Goal: Task Accomplishment & Management: Manage account settings

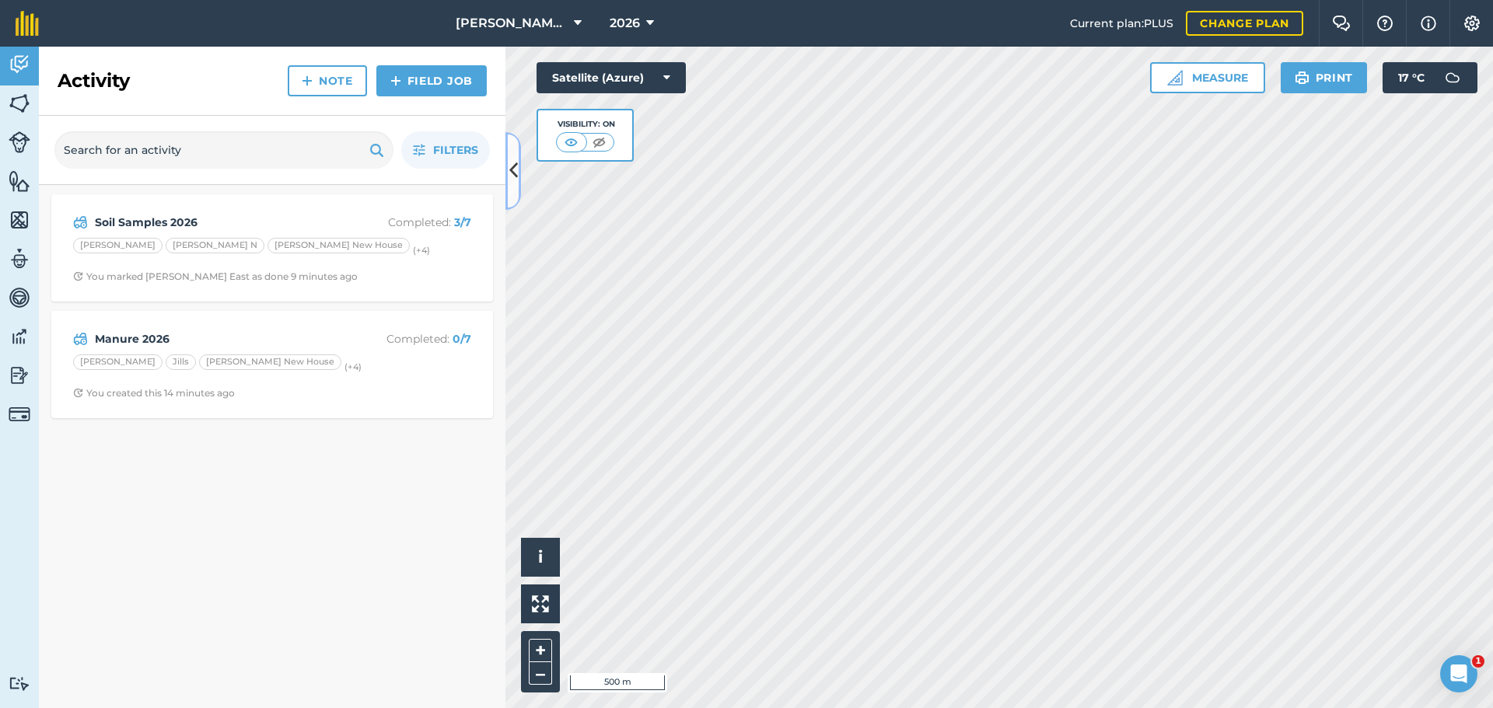
click at [511, 166] on icon at bounding box center [513, 170] width 9 height 27
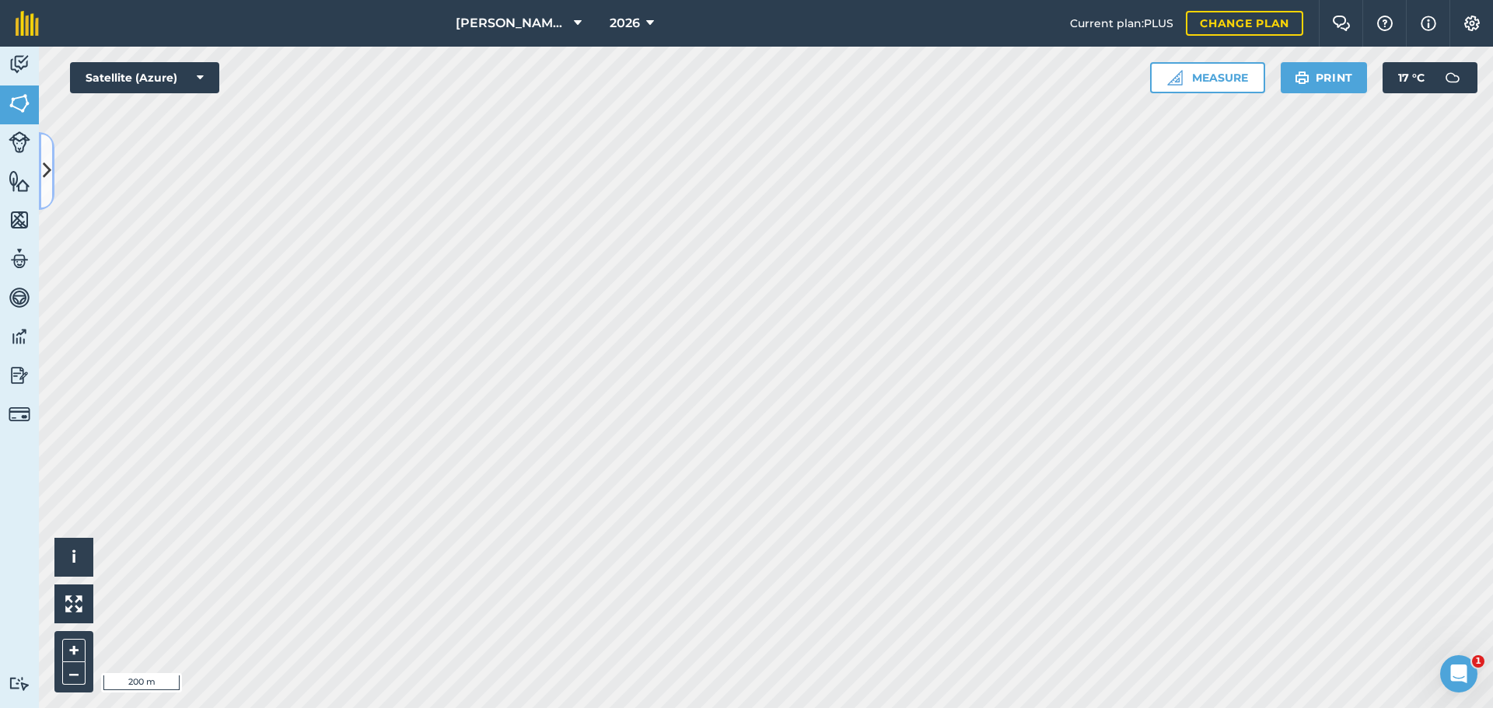
click at [39, 167] on button at bounding box center [47, 171] width 16 height 78
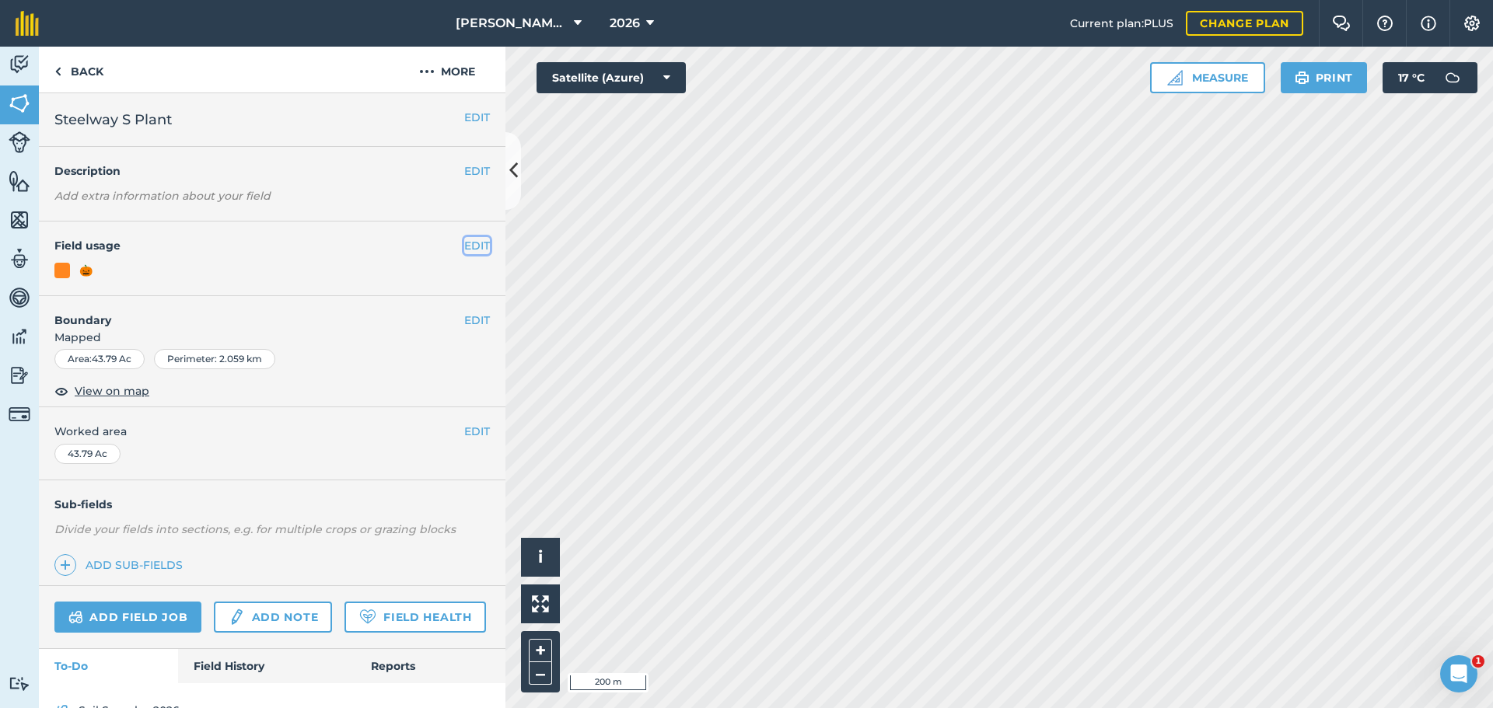
click at [471, 248] on button "EDIT" at bounding box center [477, 245] width 26 height 17
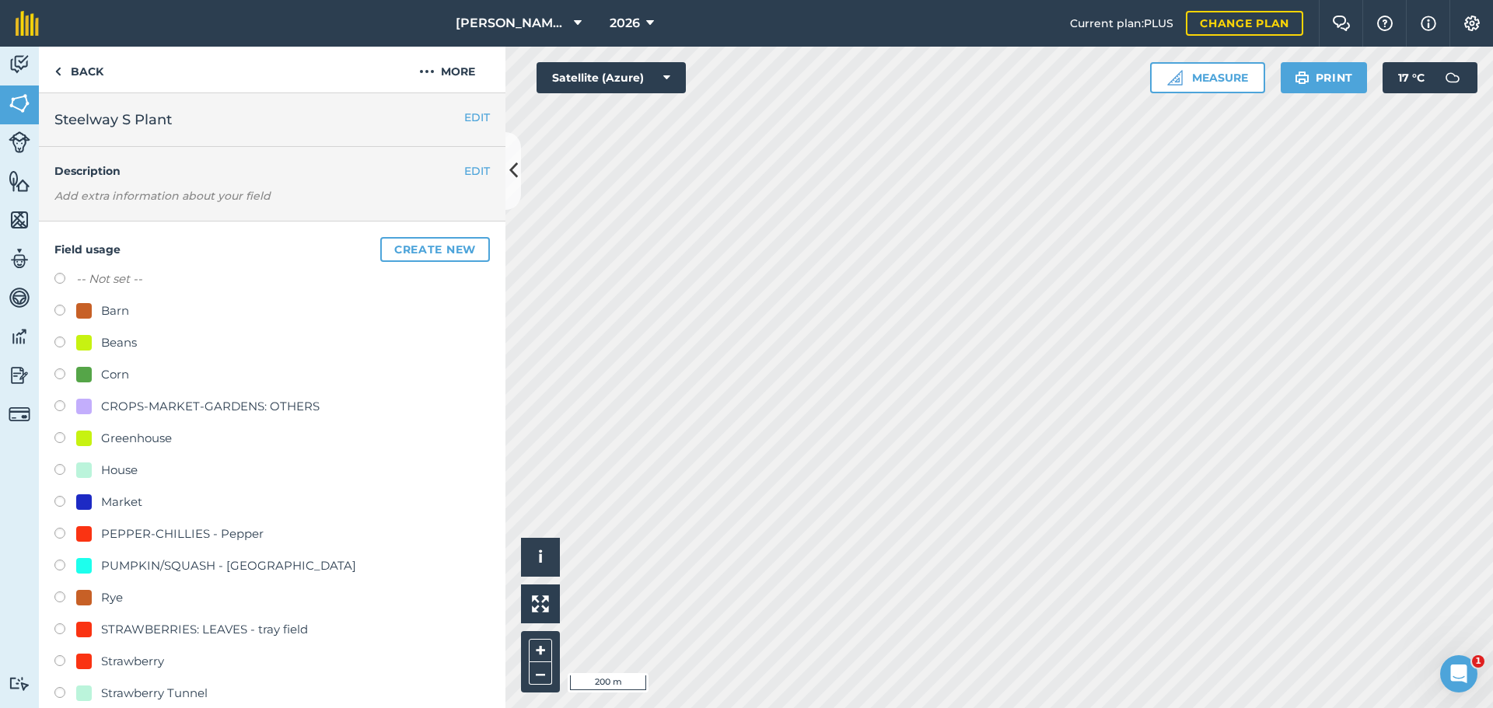
click at [63, 344] on label at bounding box center [65, 345] width 22 height 16
radio input "true"
radio input "false"
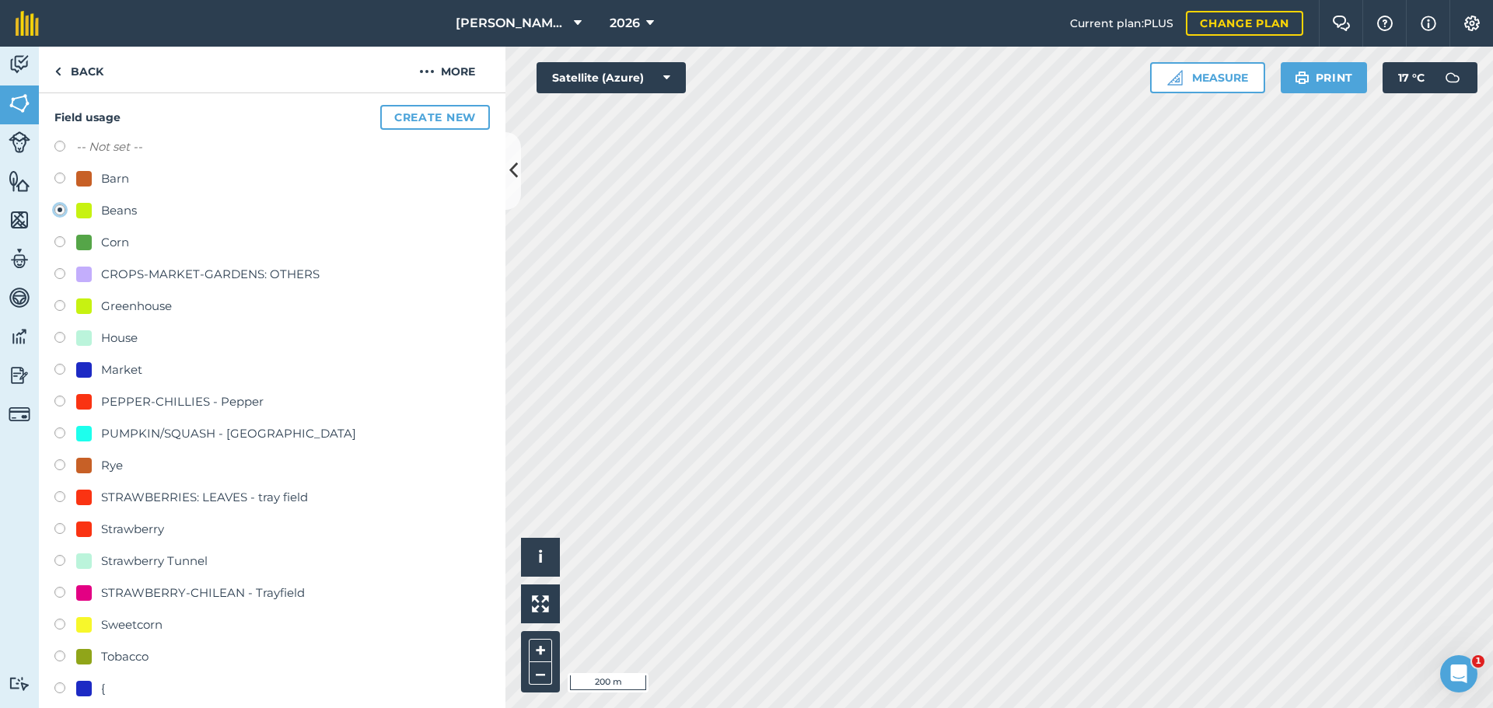
scroll to position [389, 0]
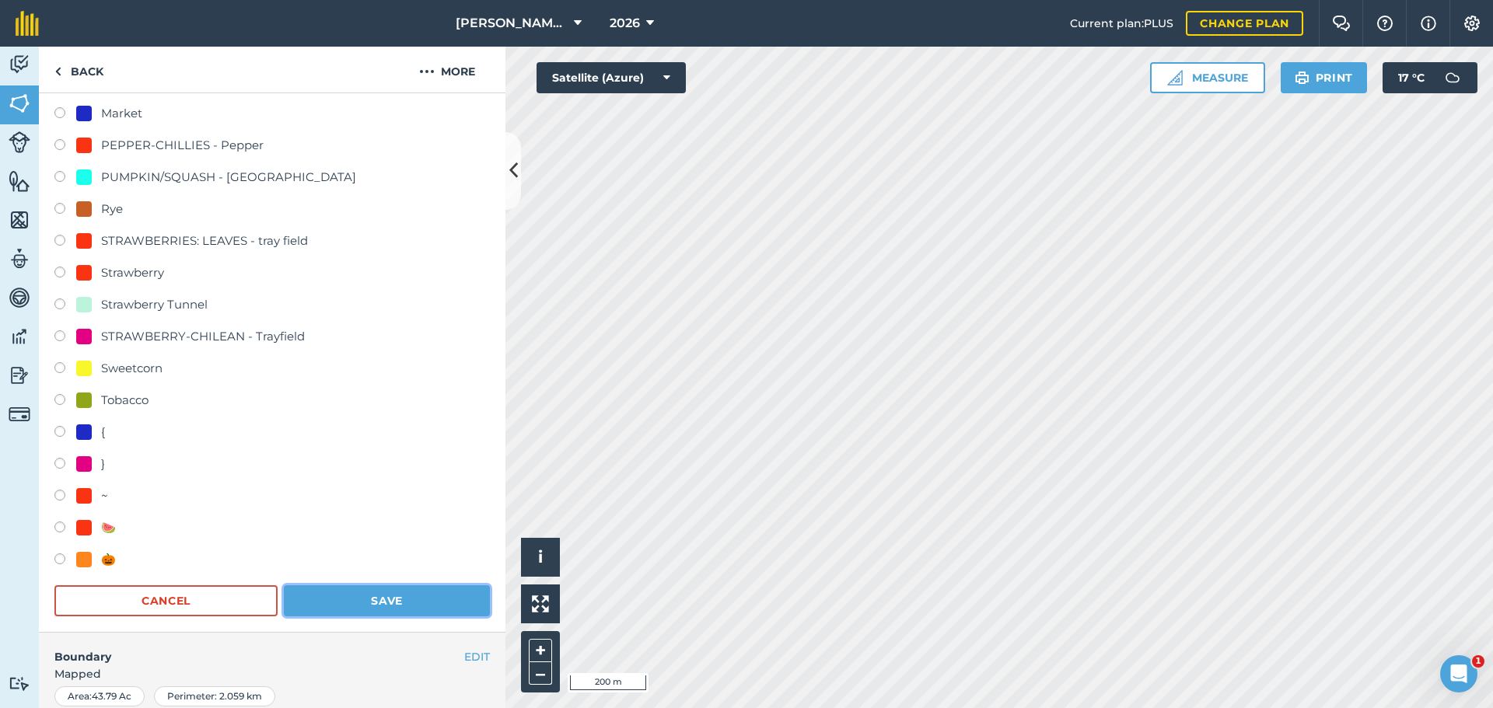
click at [383, 602] on button "Save" at bounding box center [387, 600] width 206 height 31
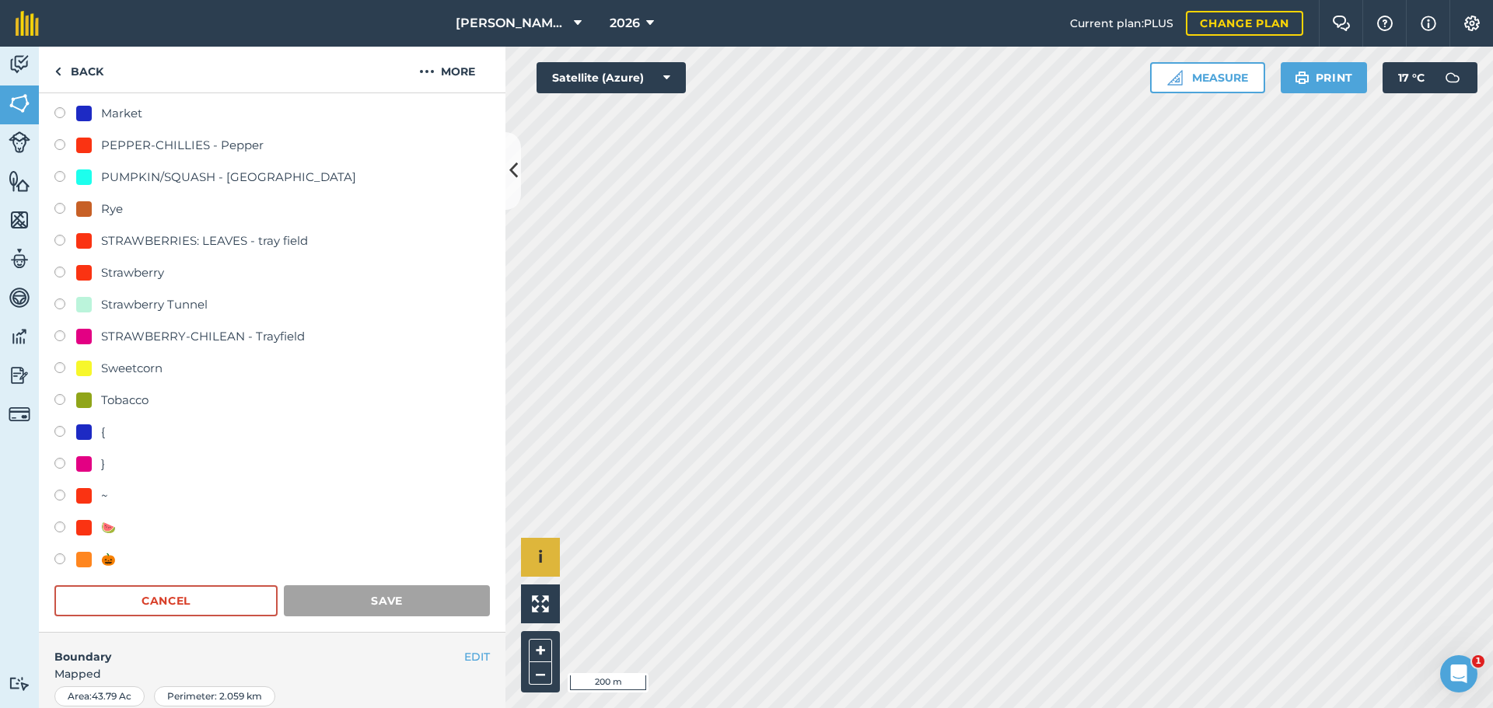
scroll to position [81, 0]
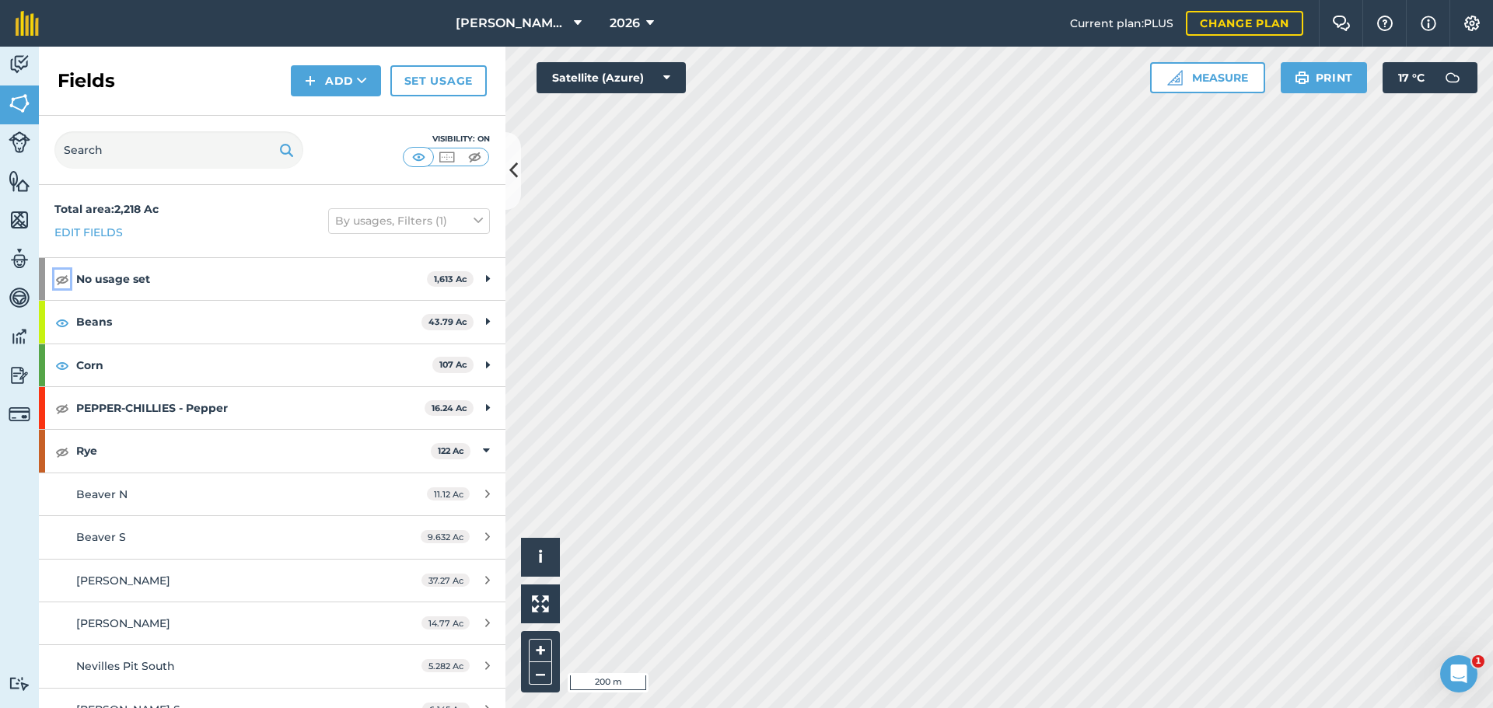
drag, startPoint x: 60, startPoint y: 281, endPoint x: 96, endPoint y: 293, distance: 38.4
click at [60, 282] on img at bounding box center [62, 279] width 14 height 19
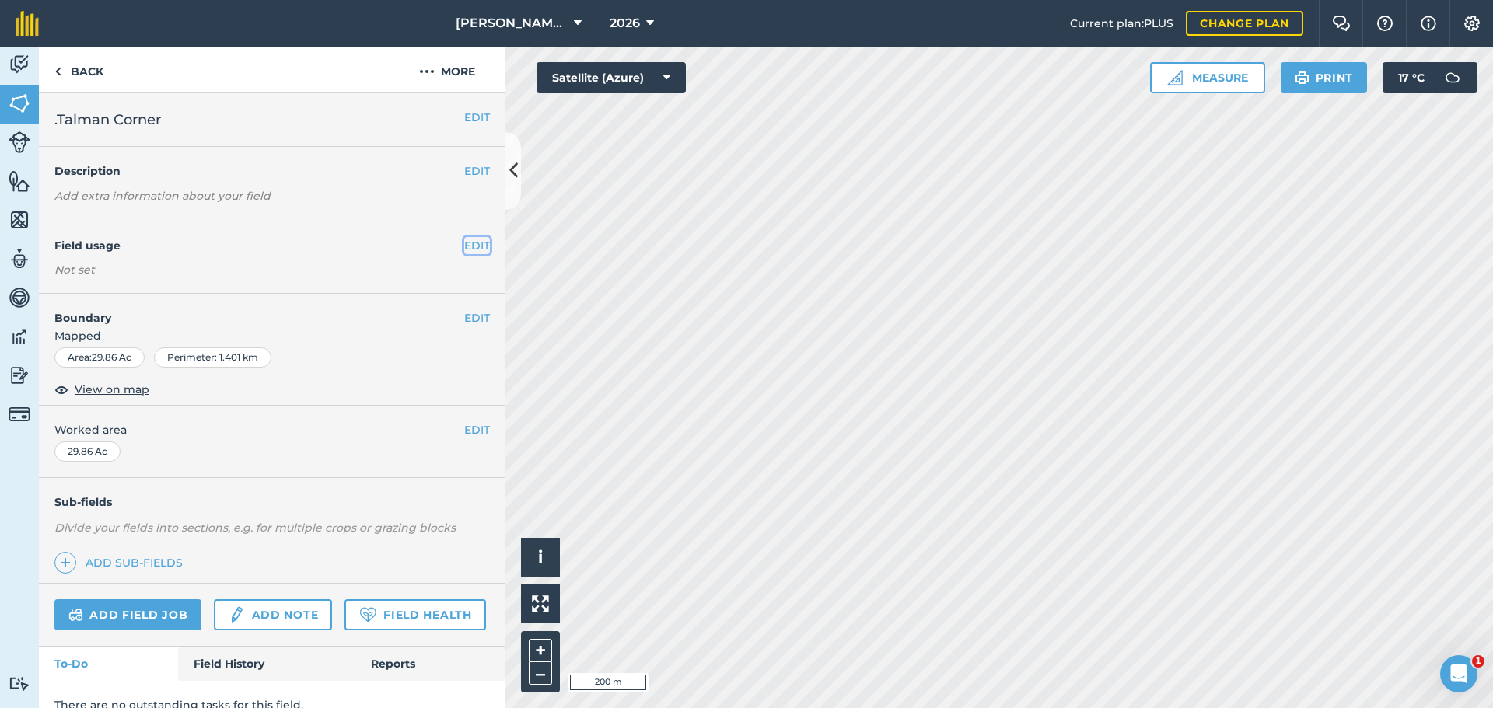
click at [464, 249] on button "EDIT" at bounding box center [477, 245] width 26 height 17
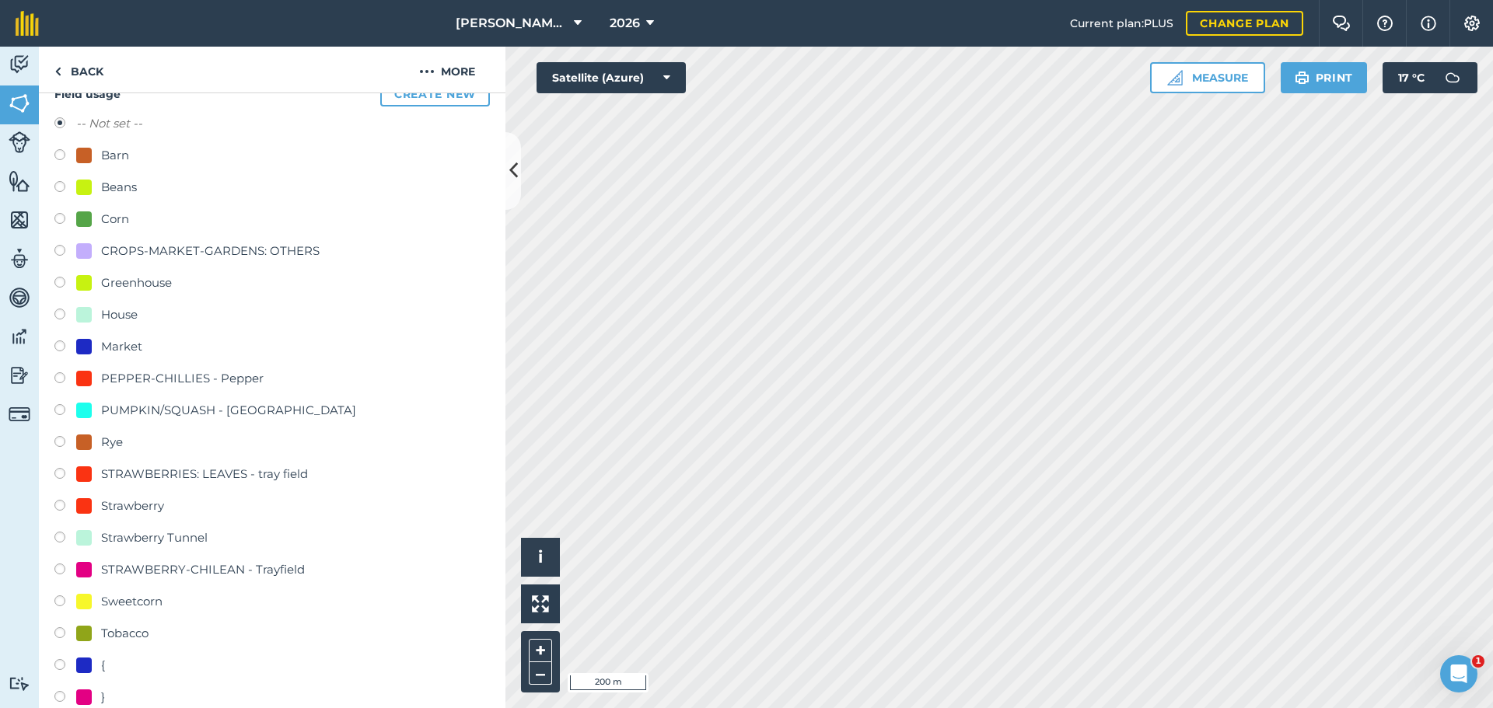
scroll to position [389, 0]
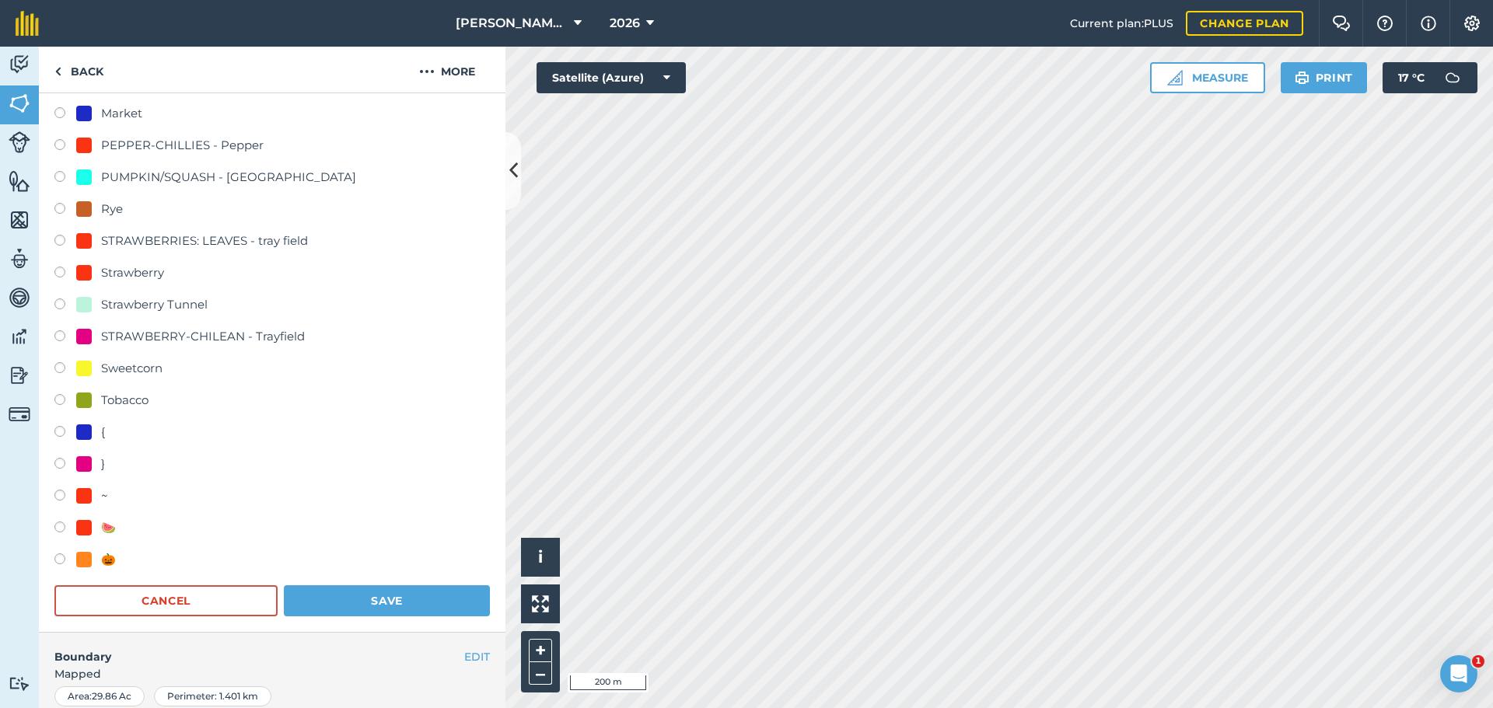
click at [61, 555] on label at bounding box center [65, 562] width 22 height 16
radio input "true"
radio input "false"
click at [357, 599] on button "Save" at bounding box center [387, 600] width 206 height 31
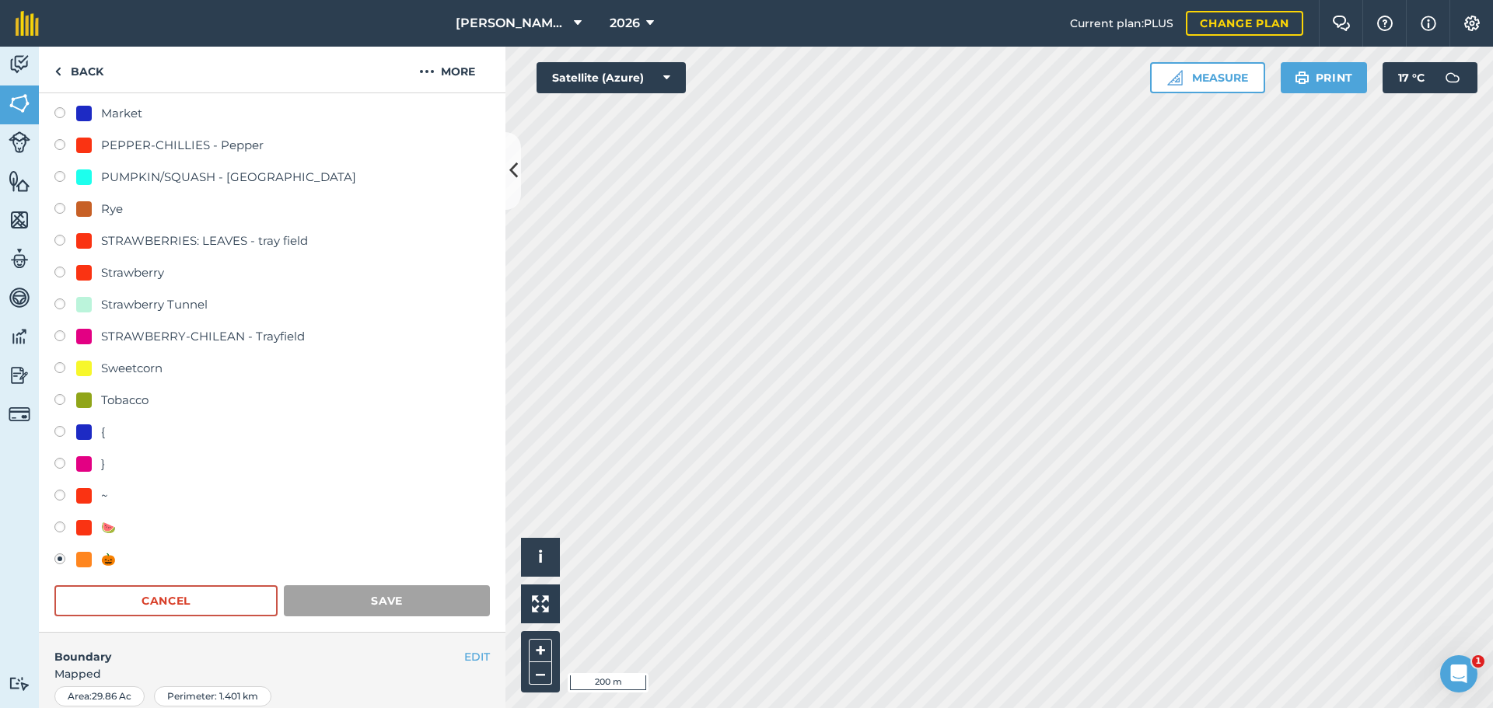
scroll to position [67, 0]
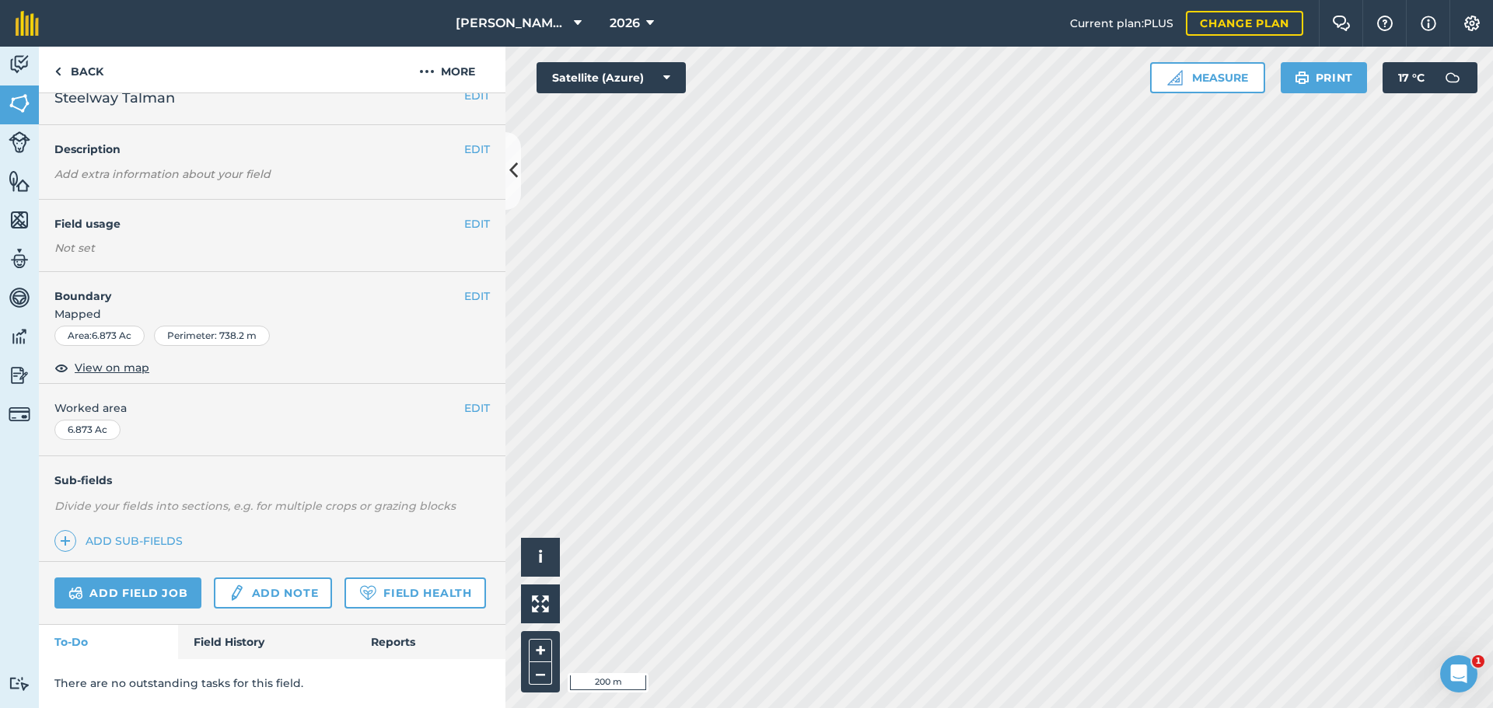
scroll to position [65, 0]
click at [464, 215] on button "EDIT" at bounding box center [477, 223] width 26 height 17
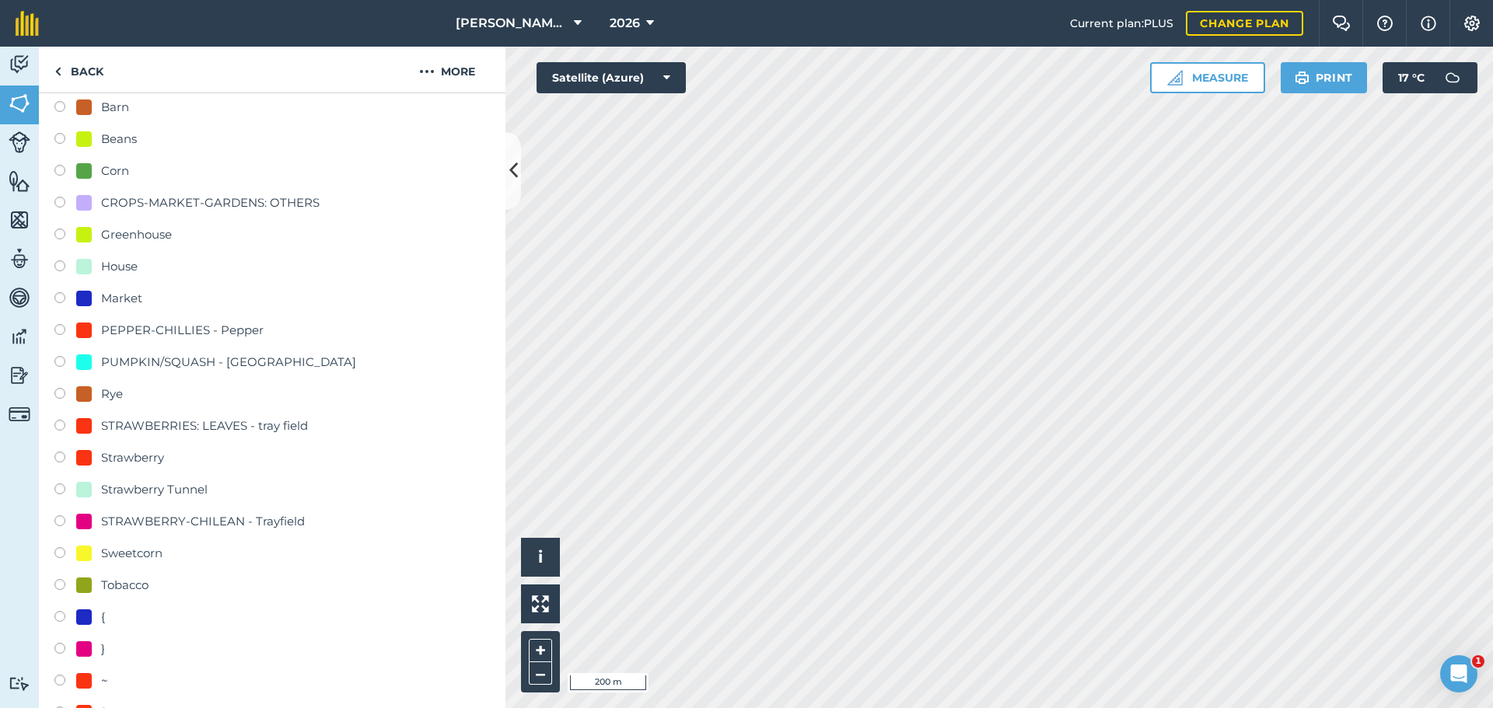
scroll to position [610, 0]
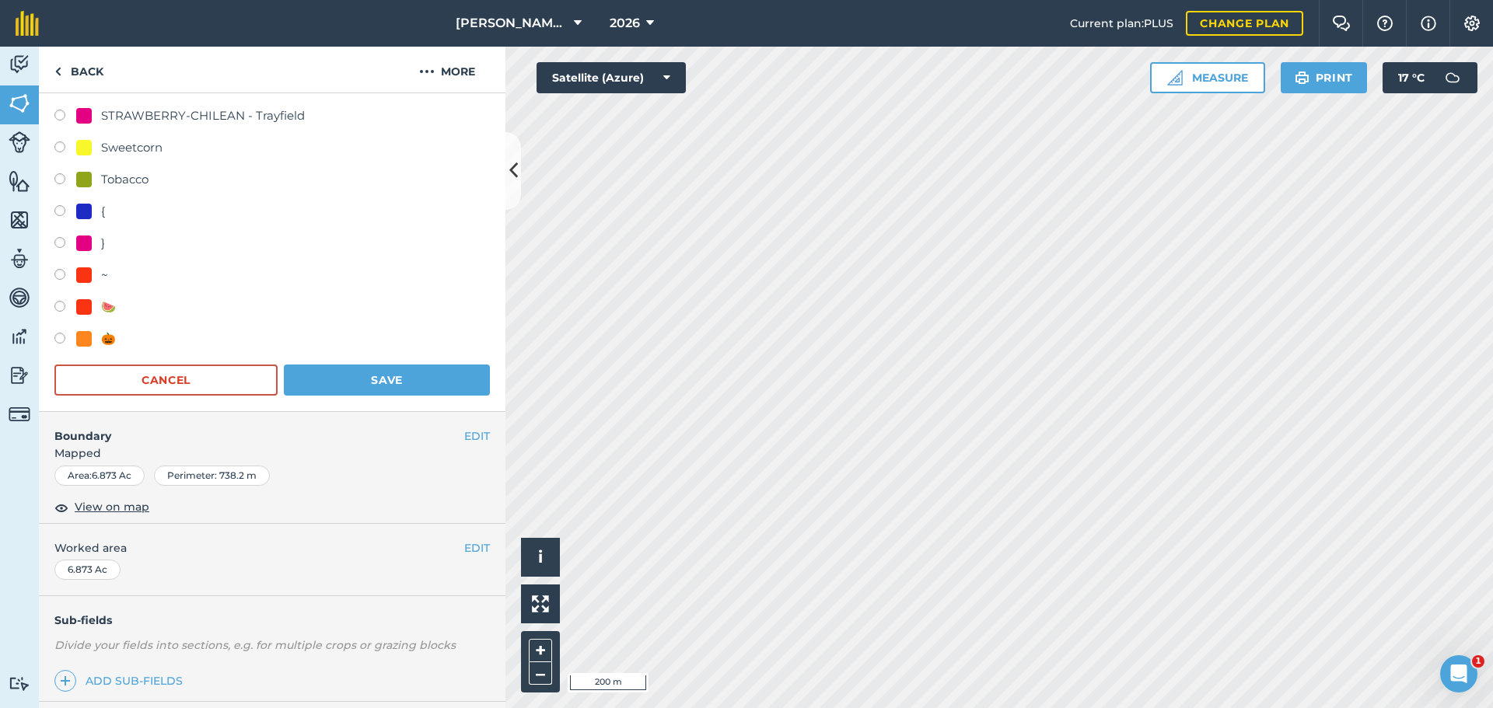
click at [58, 336] on label at bounding box center [65, 341] width 22 height 16
radio input "true"
radio input "false"
click at [427, 377] on button "Save" at bounding box center [387, 380] width 206 height 31
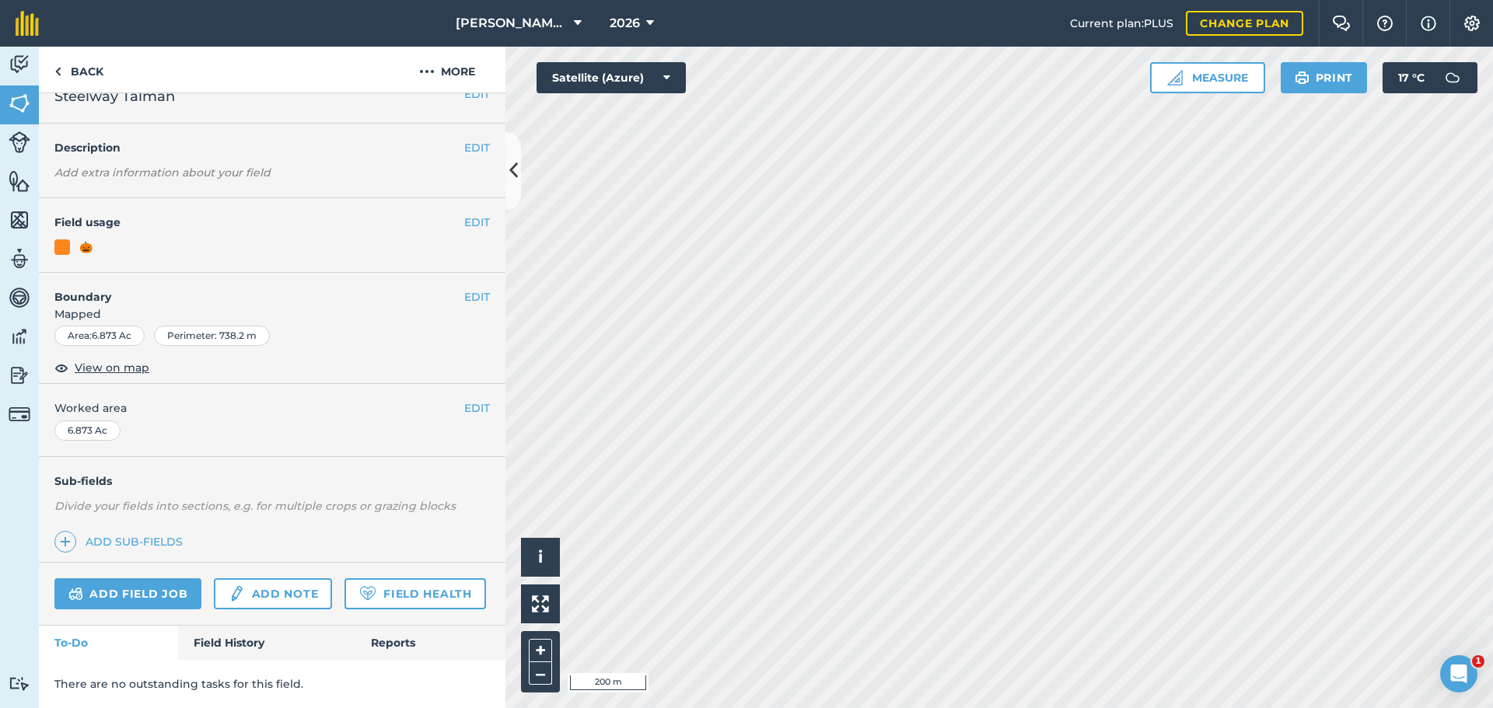
scroll to position [67, 0]
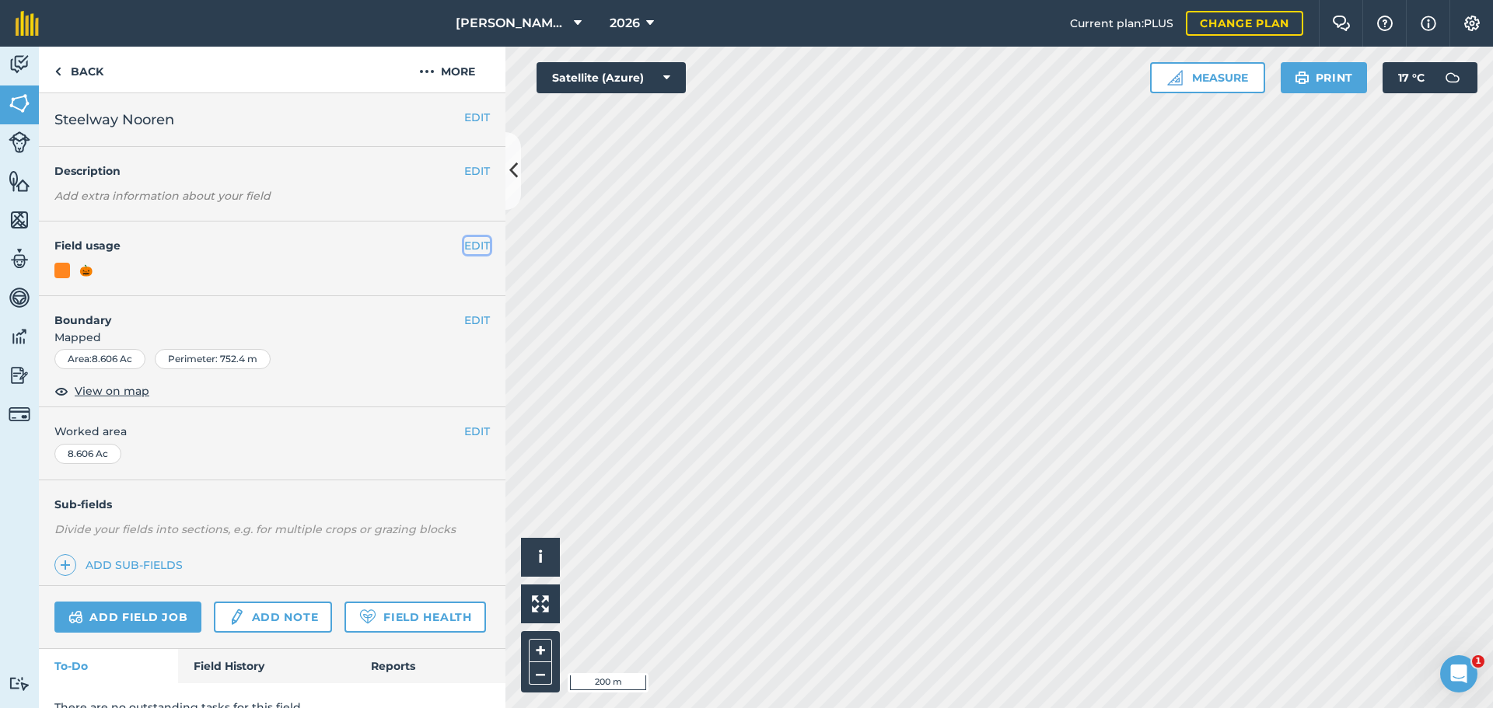
click at [464, 248] on button "EDIT" at bounding box center [477, 245] width 26 height 17
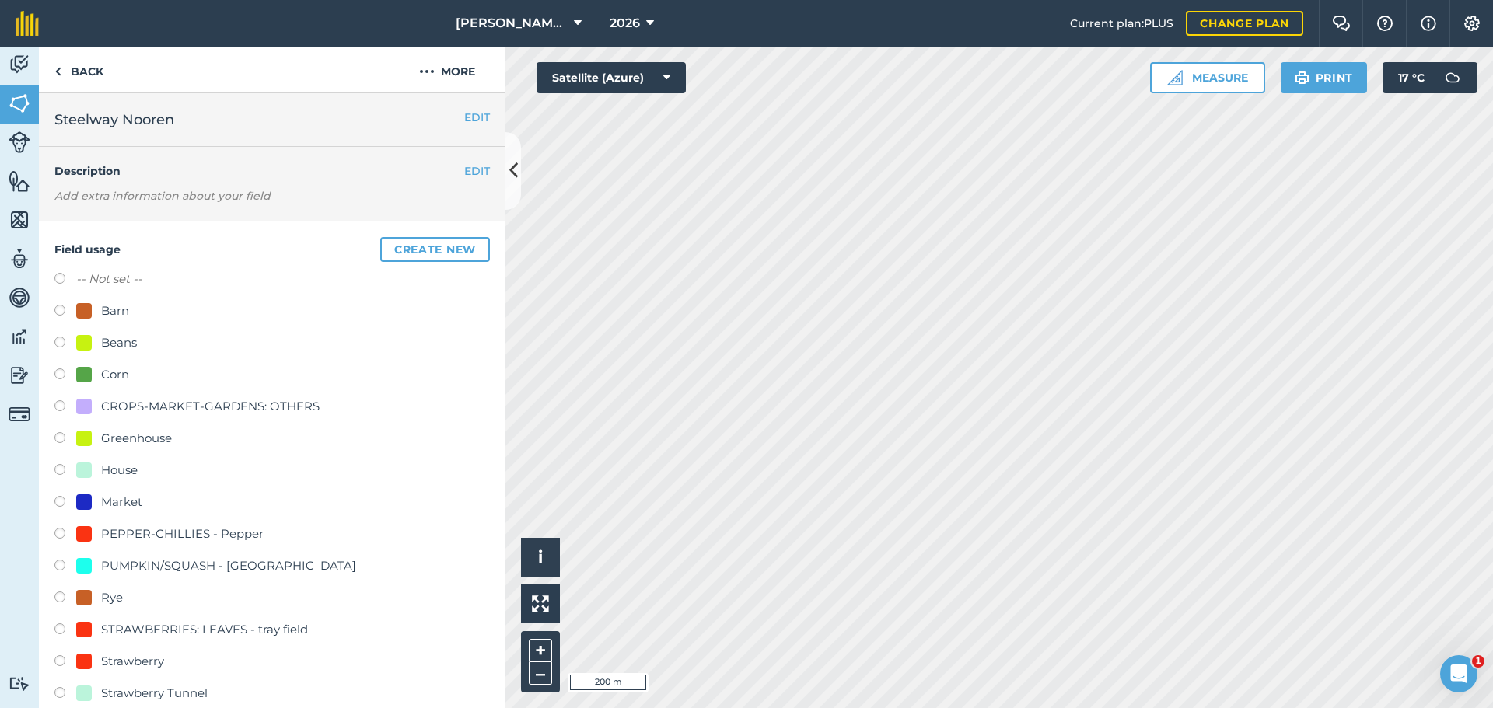
click at [65, 338] on label at bounding box center [65, 345] width 22 height 16
radio input "true"
radio input "false"
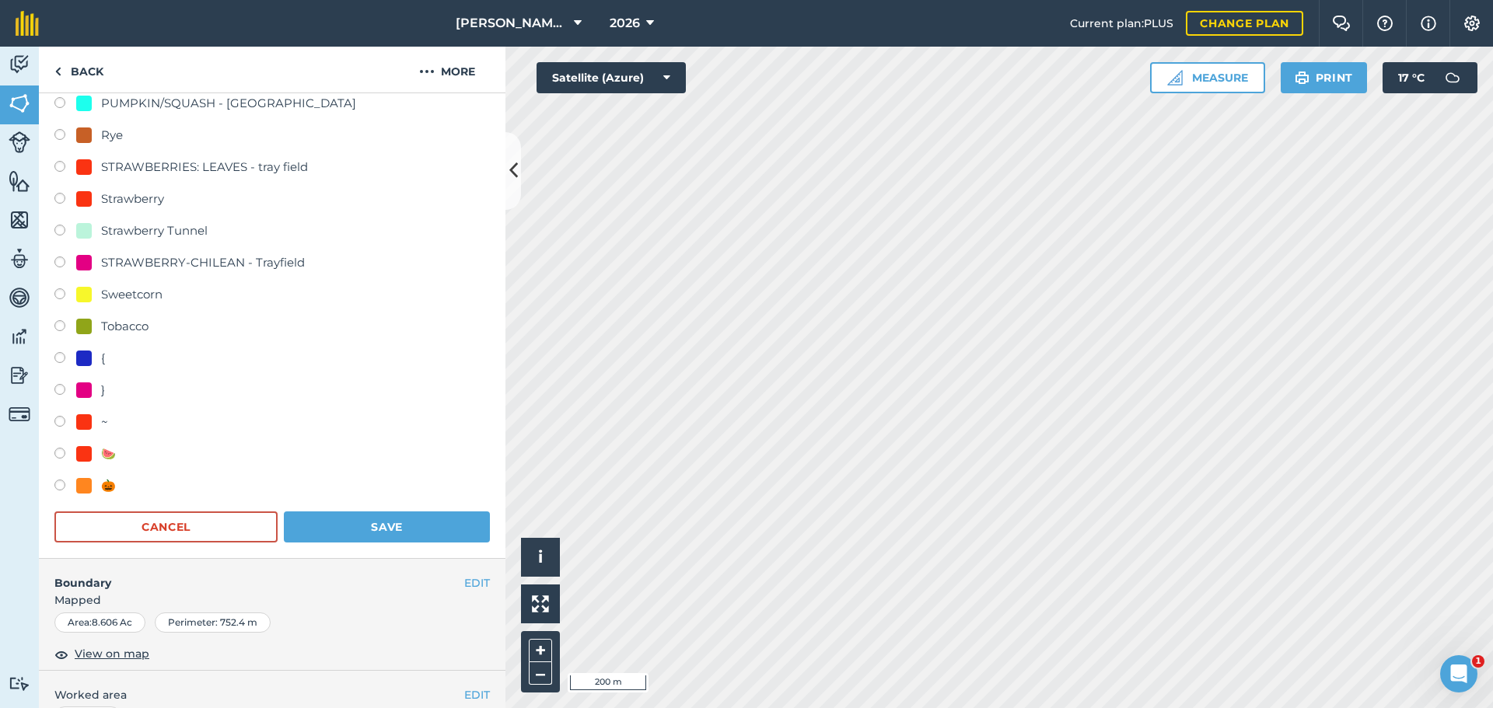
scroll to position [792, 0]
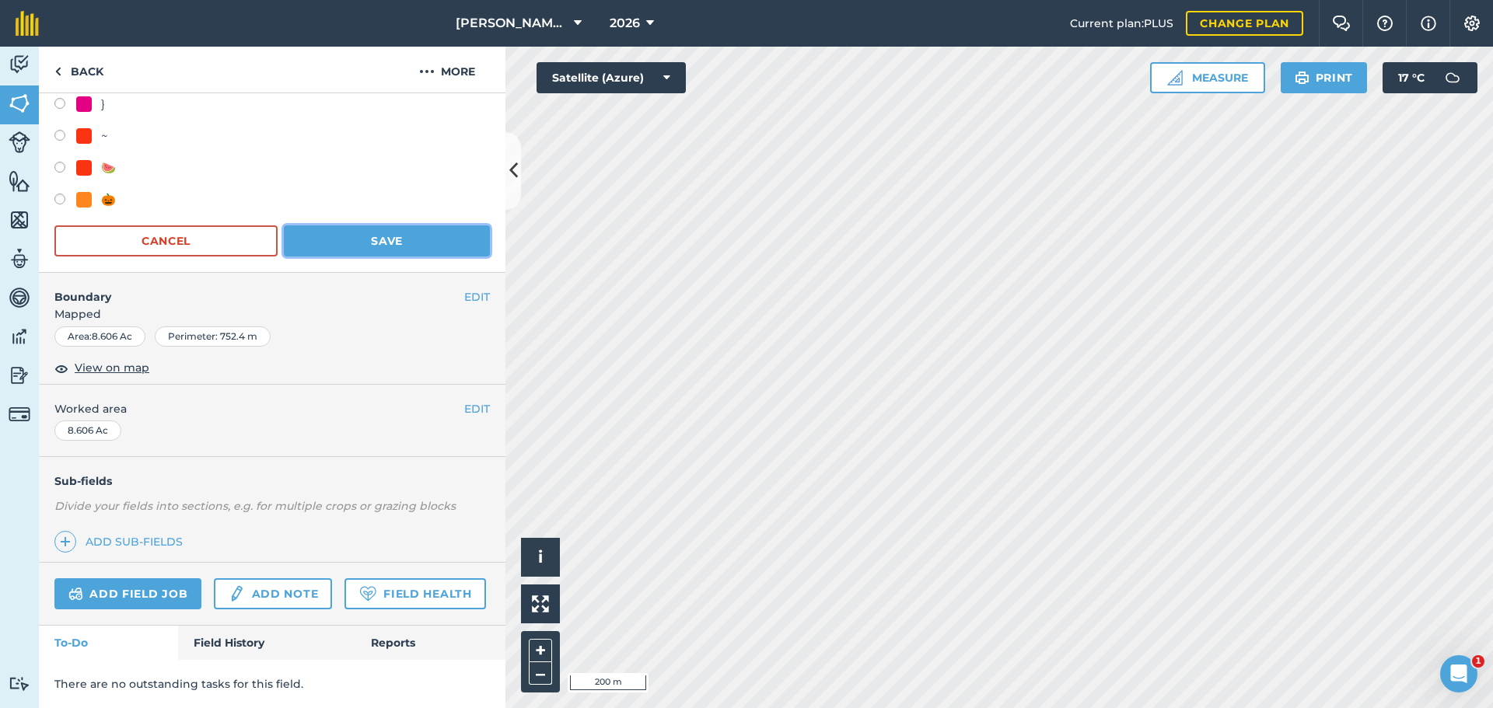
click at [410, 225] on button "Save" at bounding box center [387, 240] width 206 height 31
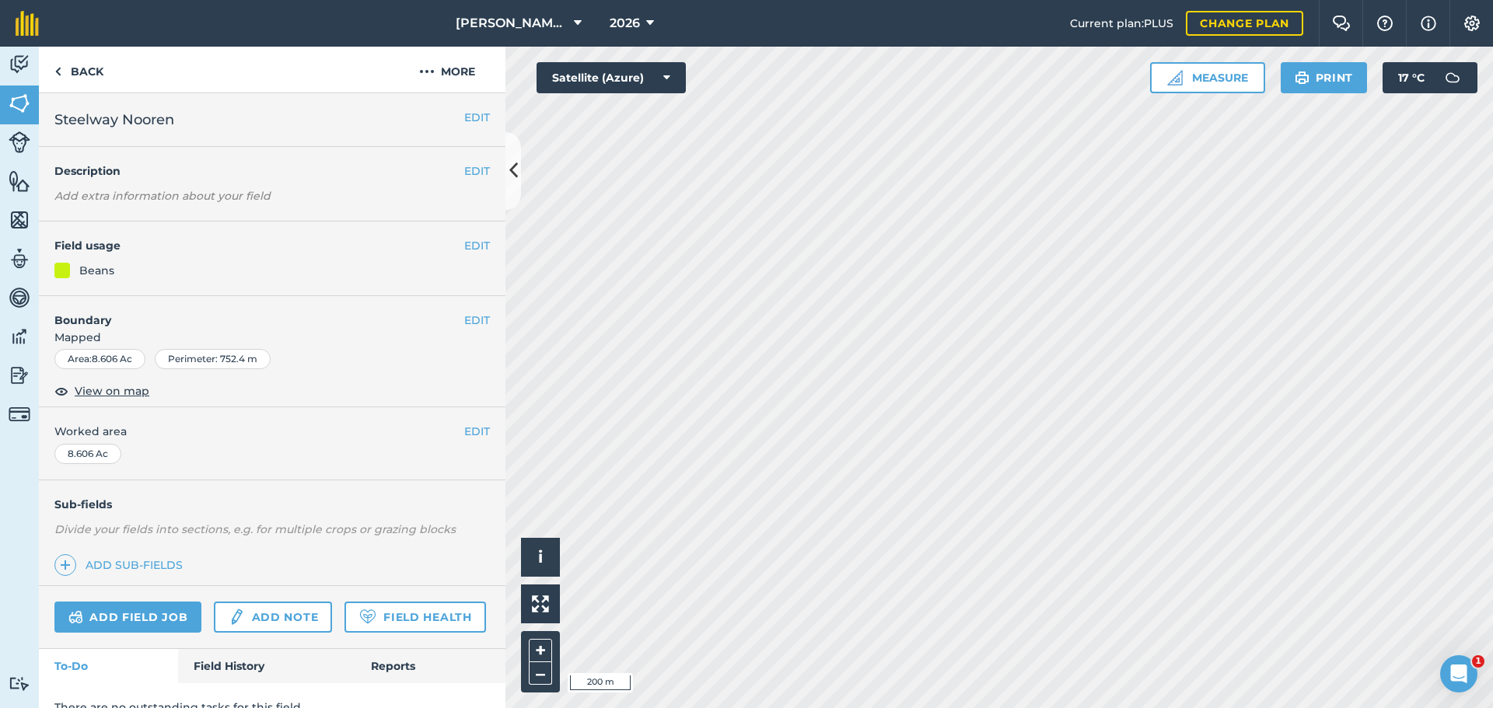
click at [478, 243] on div "EDIT Field usage Beans" at bounding box center [272, 259] width 467 height 75
click at [469, 243] on button "EDIT" at bounding box center [477, 245] width 26 height 17
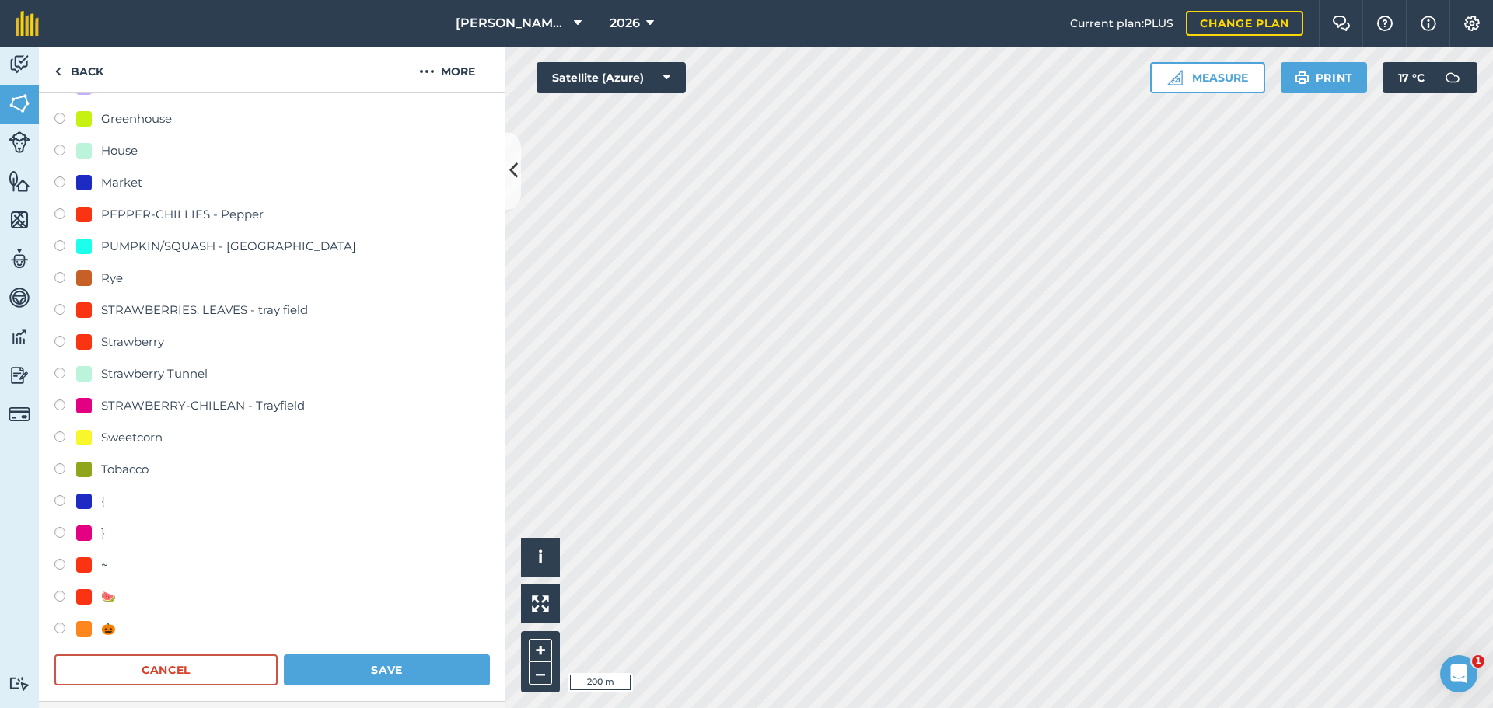
scroll to position [700, 0]
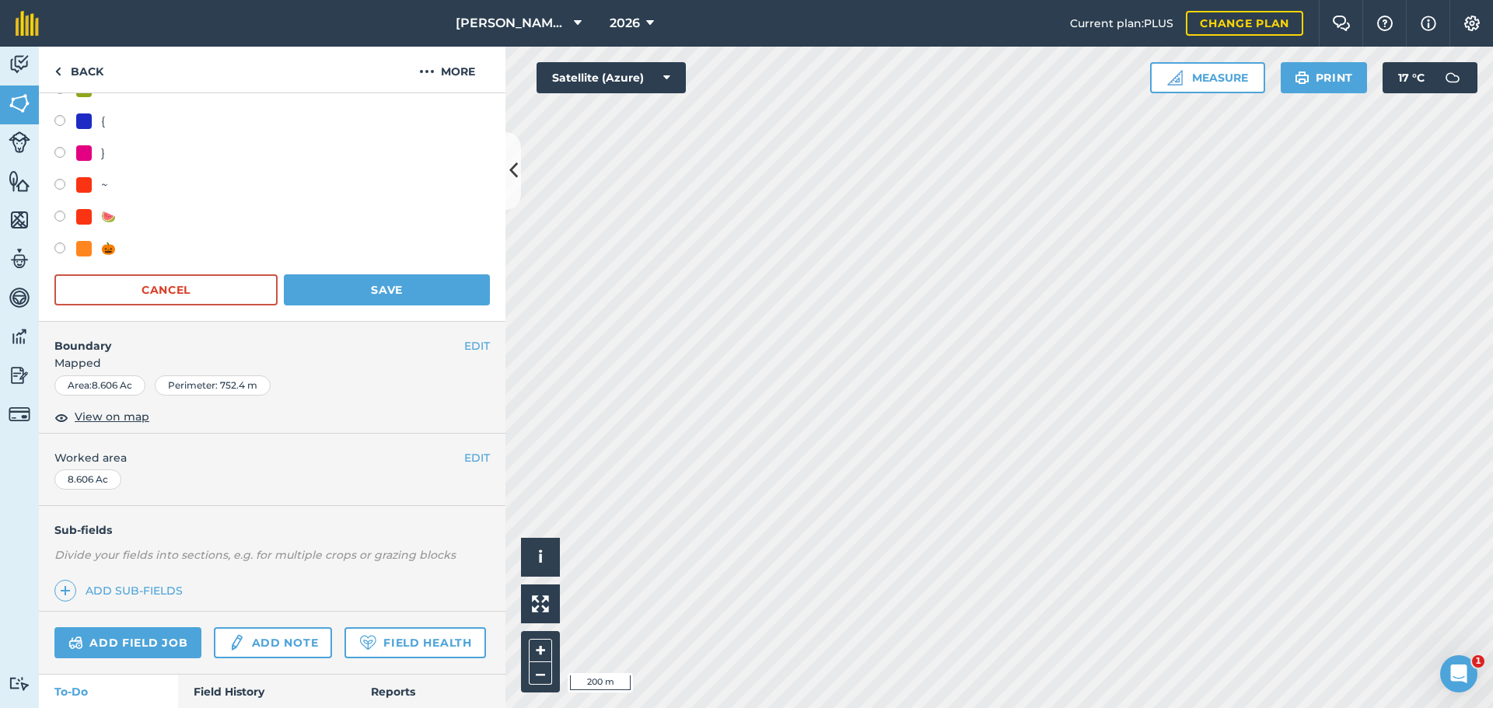
click at [64, 250] on label at bounding box center [65, 251] width 22 height 16
radio input "true"
radio input "false"
click at [362, 287] on button "Save" at bounding box center [387, 289] width 206 height 31
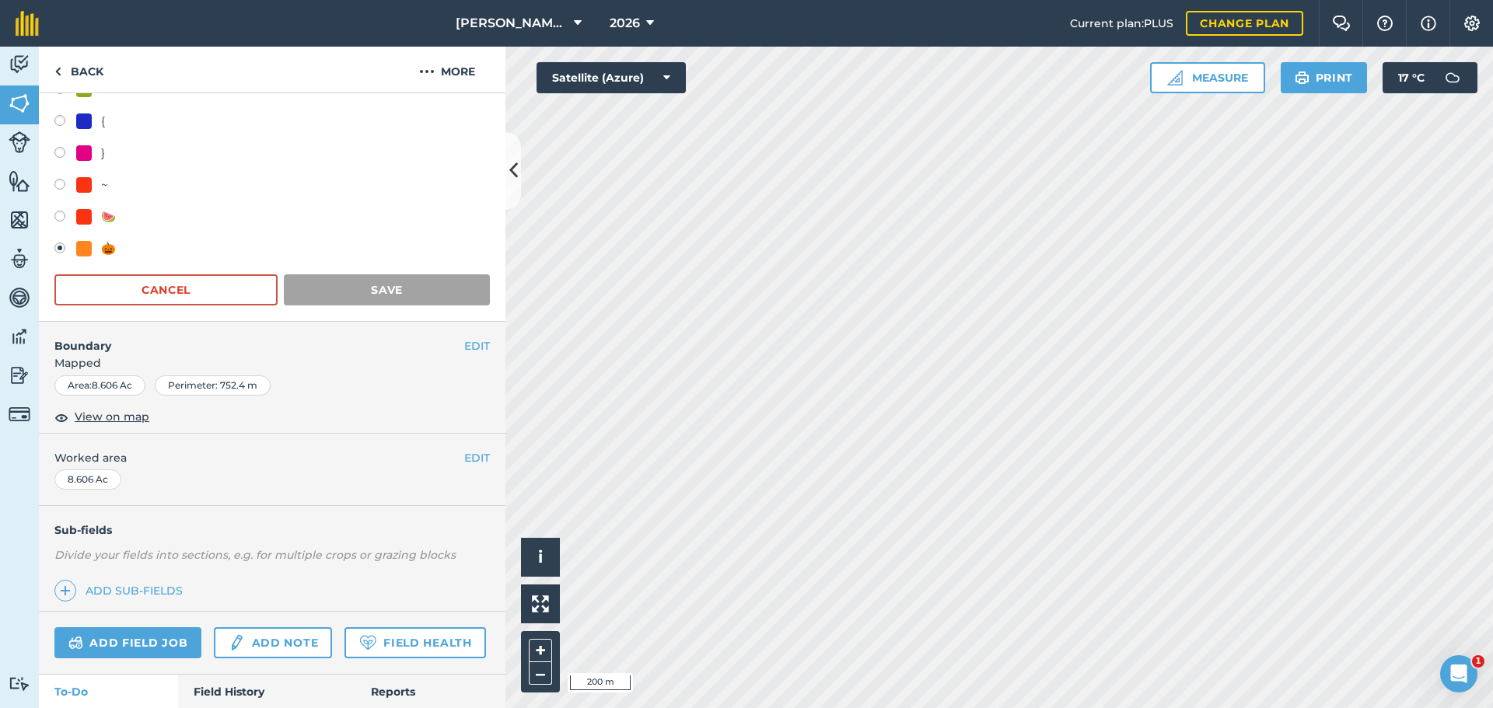
scroll to position [67, 0]
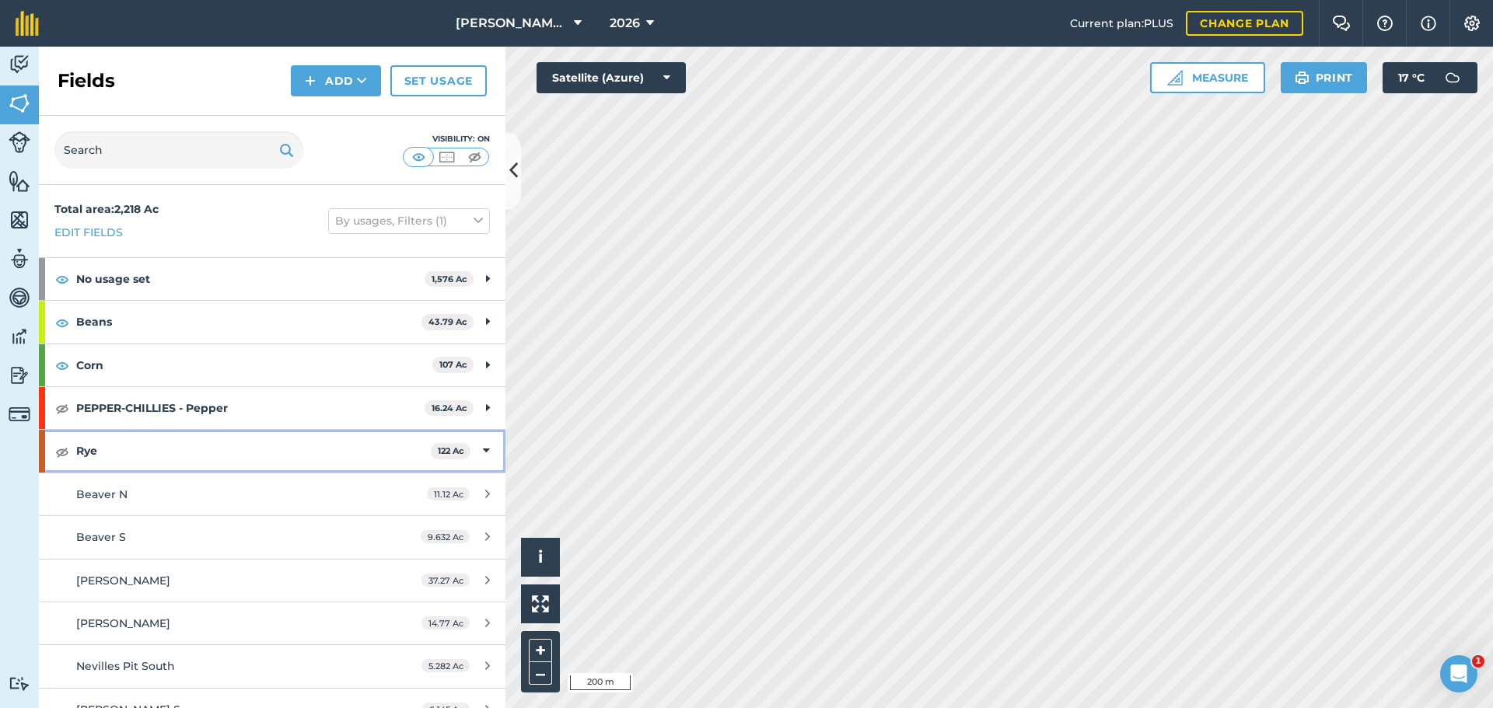
click at [465, 442] on div "Rye 122 Ac" at bounding box center [272, 451] width 467 height 42
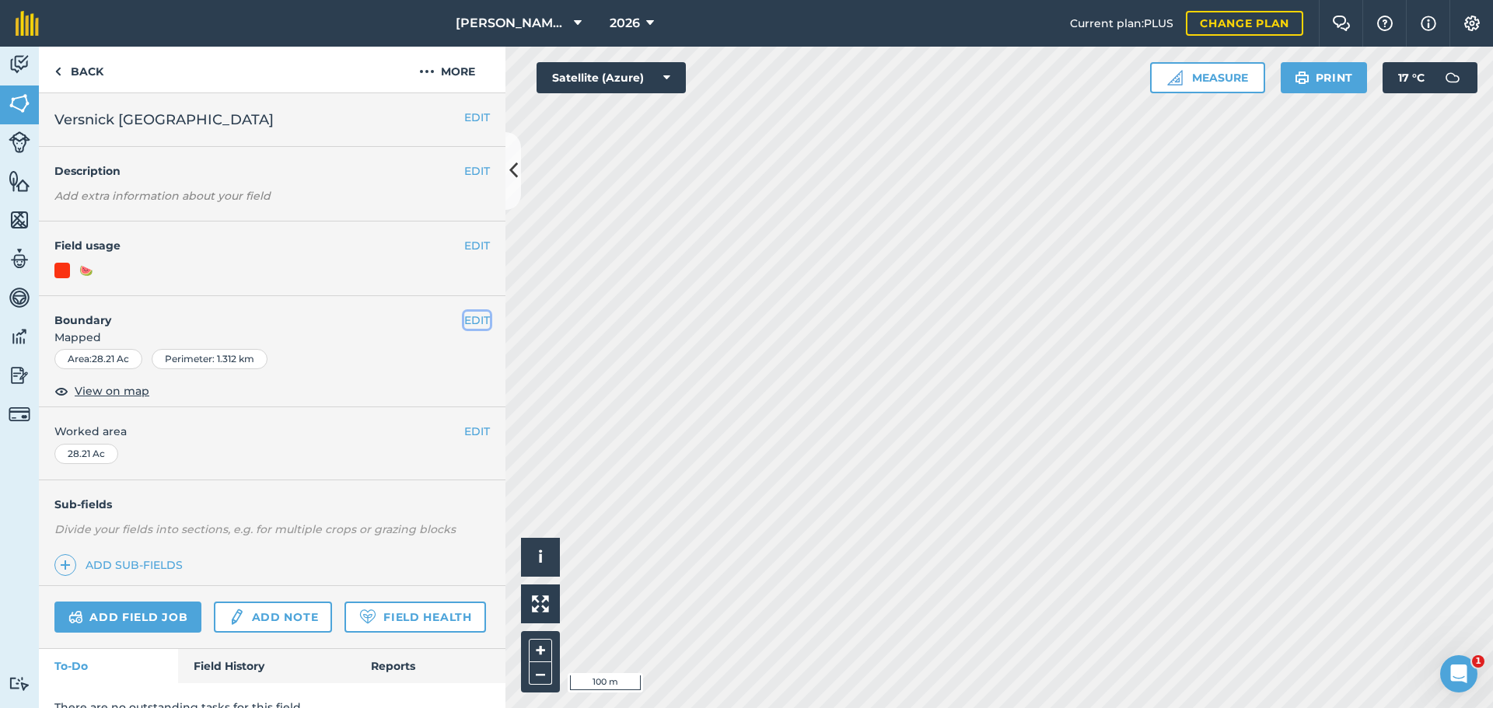
click at [467, 313] on button "EDIT" at bounding box center [477, 320] width 26 height 17
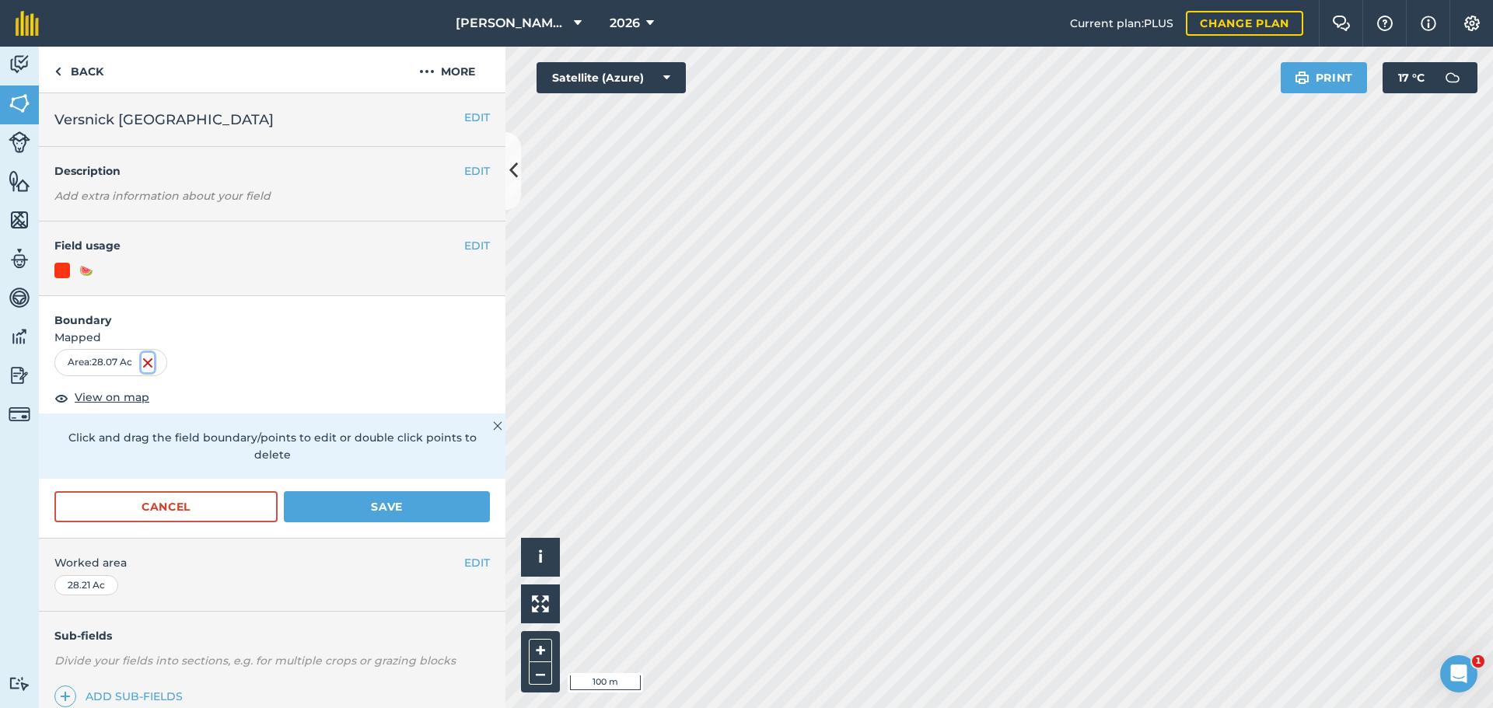
click at [150, 363] on img at bounding box center [148, 363] width 12 height 19
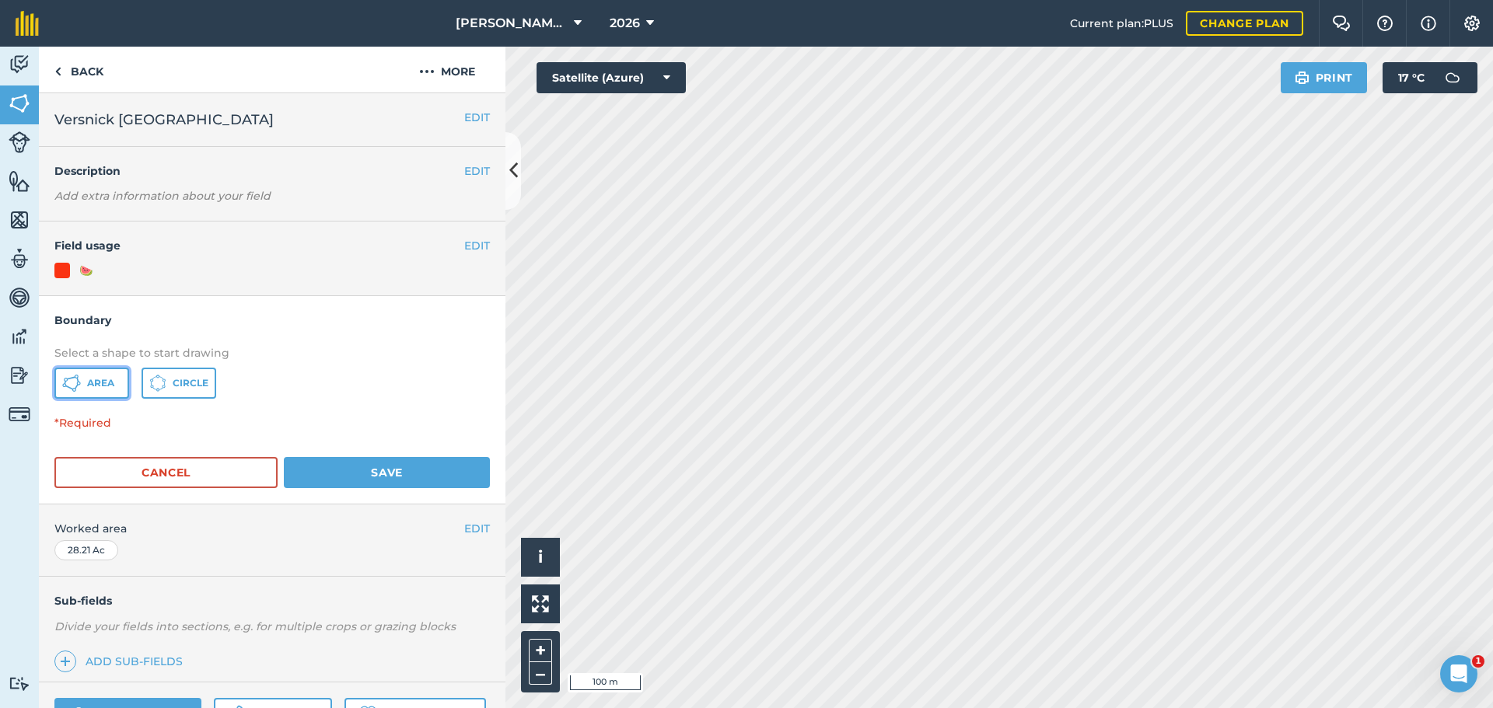
click at [95, 389] on span "Area" at bounding box center [100, 383] width 27 height 12
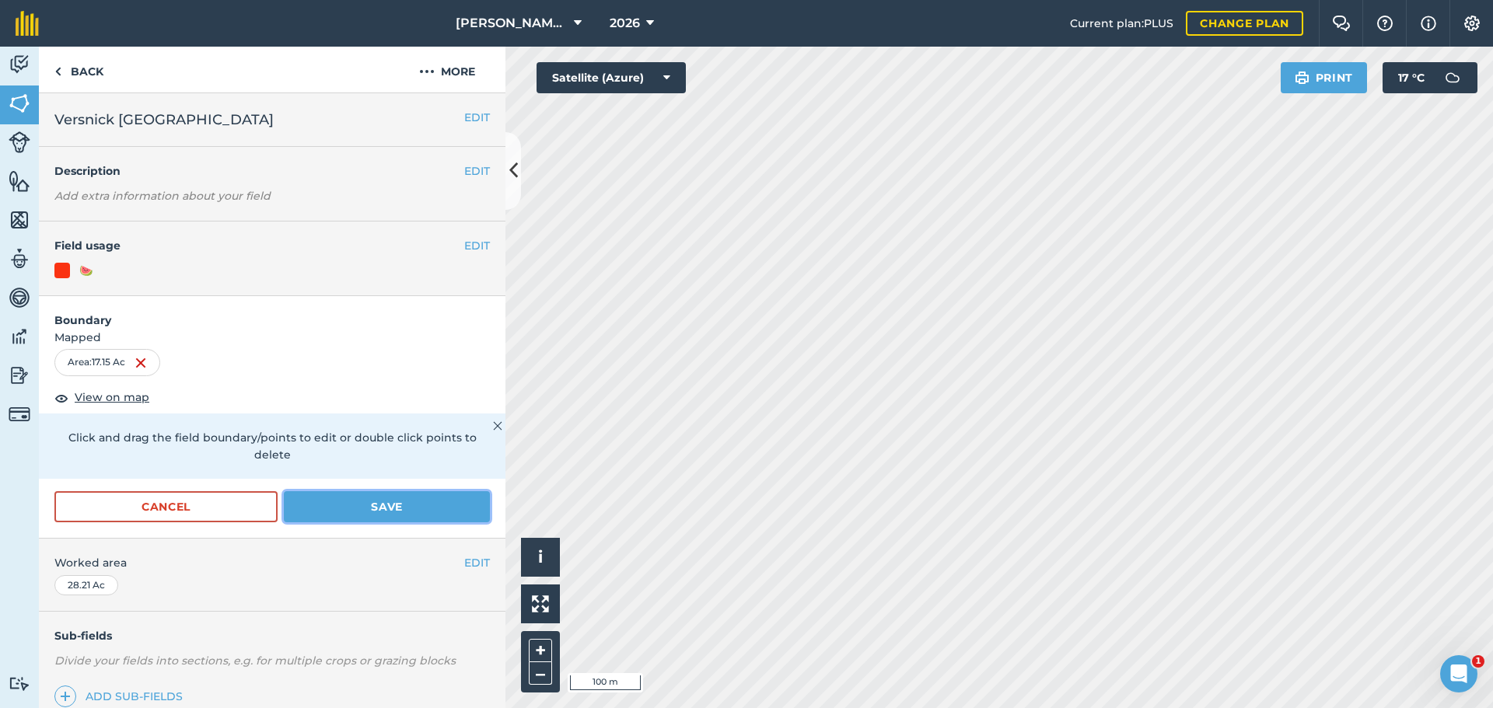
click at [390, 509] on button "Save" at bounding box center [387, 506] width 206 height 31
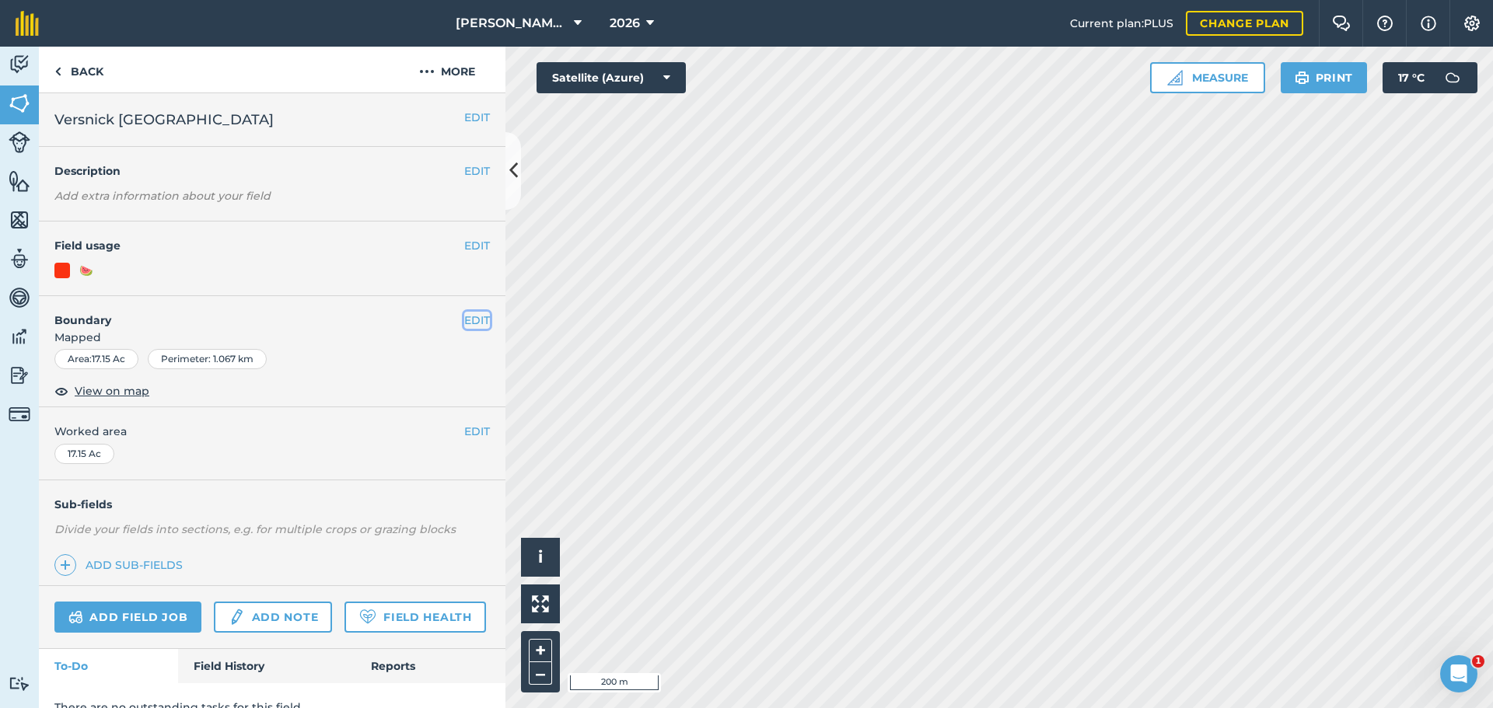
click at [467, 320] on button "EDIT" at bounding box center [477, 320] width 26 height 17
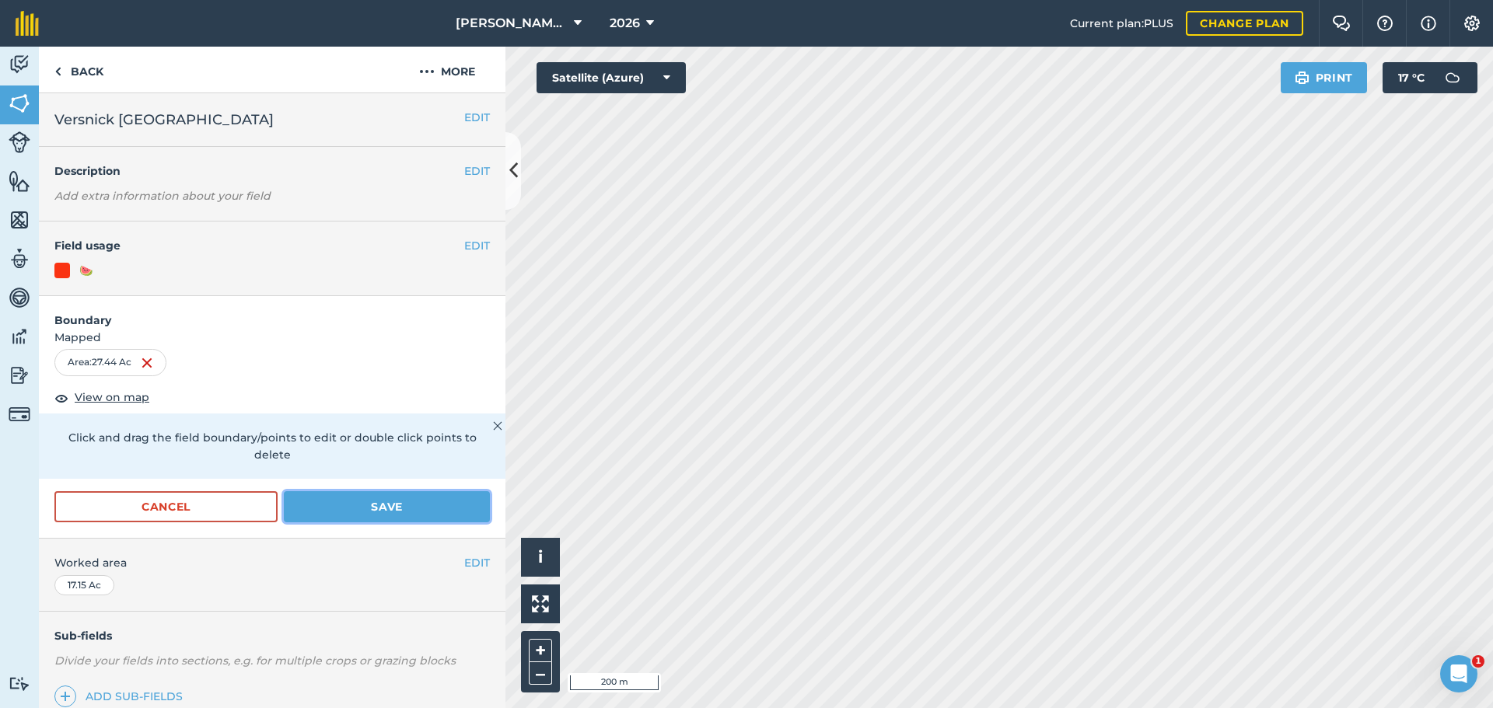
click at [379, 506] on button "Save" at bounding box center [387, 506] width 206 height 31
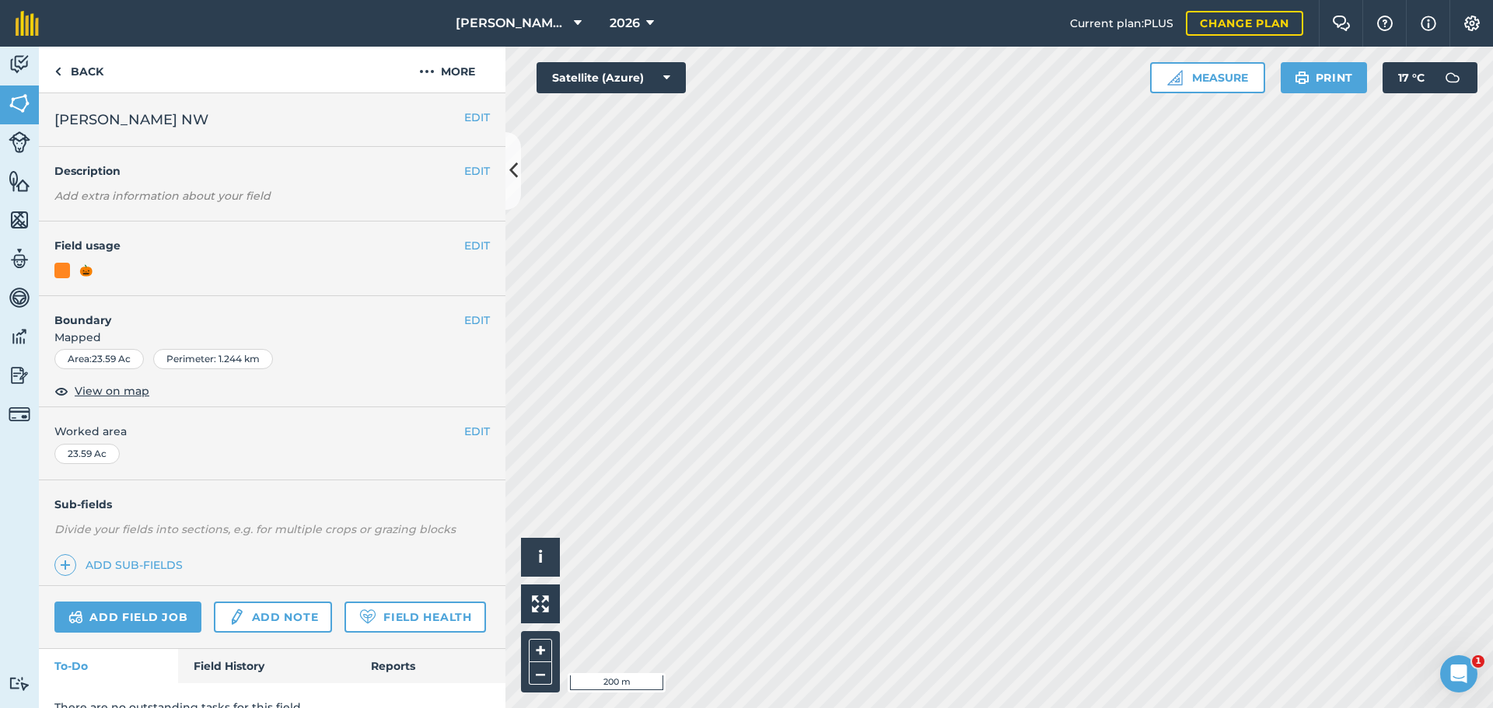
drag, startPoint x: 485, startPoint y: 245, endPoint x: 477, endPoint y: 244, distance: 7.8
click at [483, 245] on div "EDIT Field usage 🎃" at bounding box center [272, 259] width 467 height 75
click at [470, 243] on button "EDIT" at bounding box center [477, 245] width 26 height 17
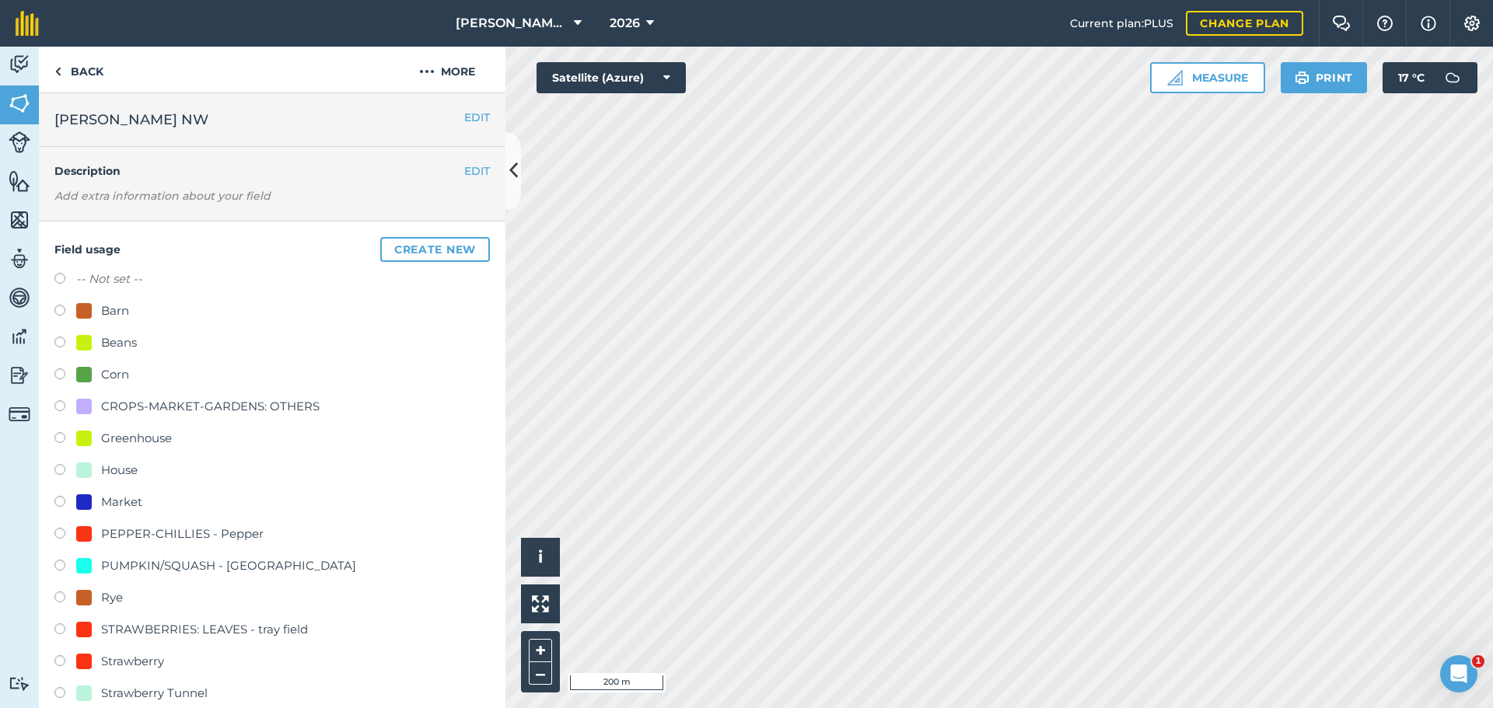
click at [59, 272] on div "-- Not set --" at bounding box center [271, 281] width 435 height 23
click at [65, 279] on label at bounding box center [65, 281] width 22 height 16
radio input "true"
radio input "false"
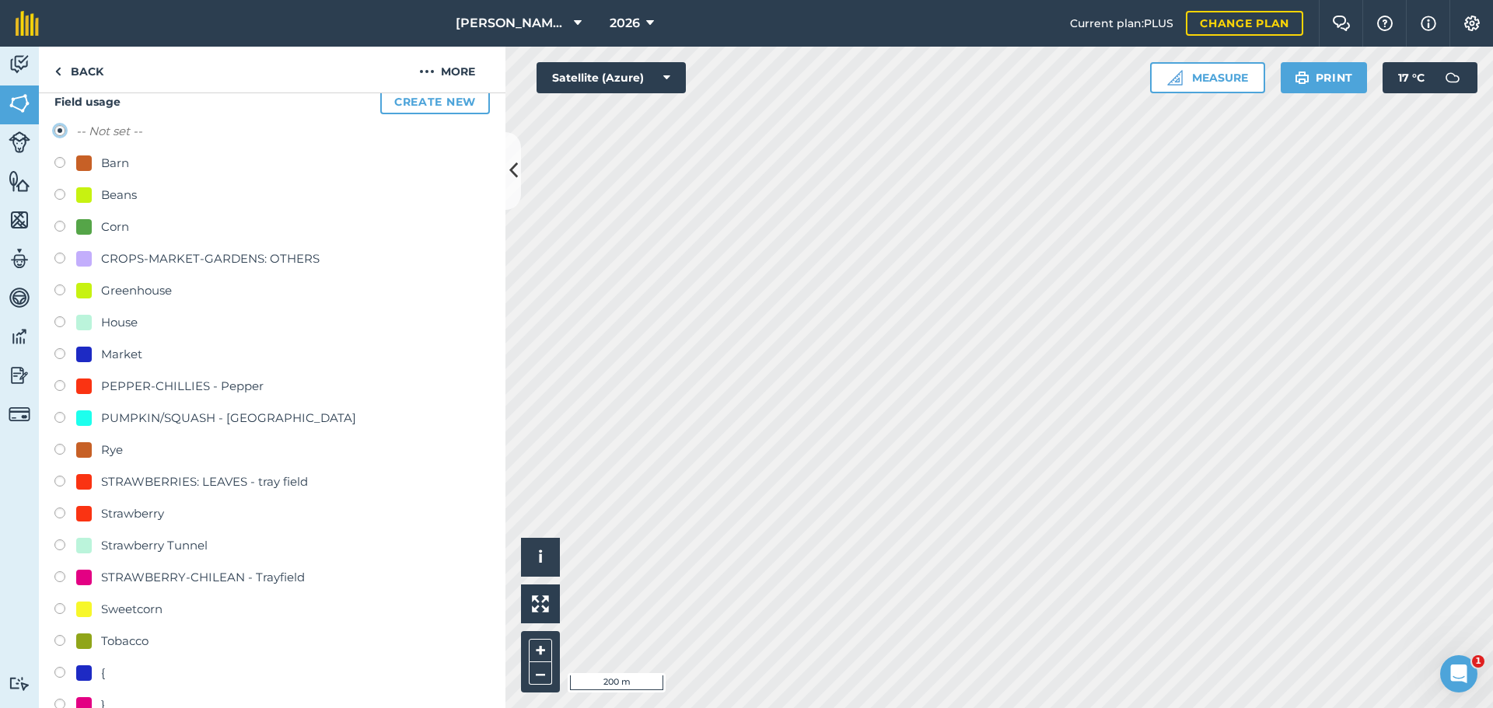
scroll to position [544, 0]
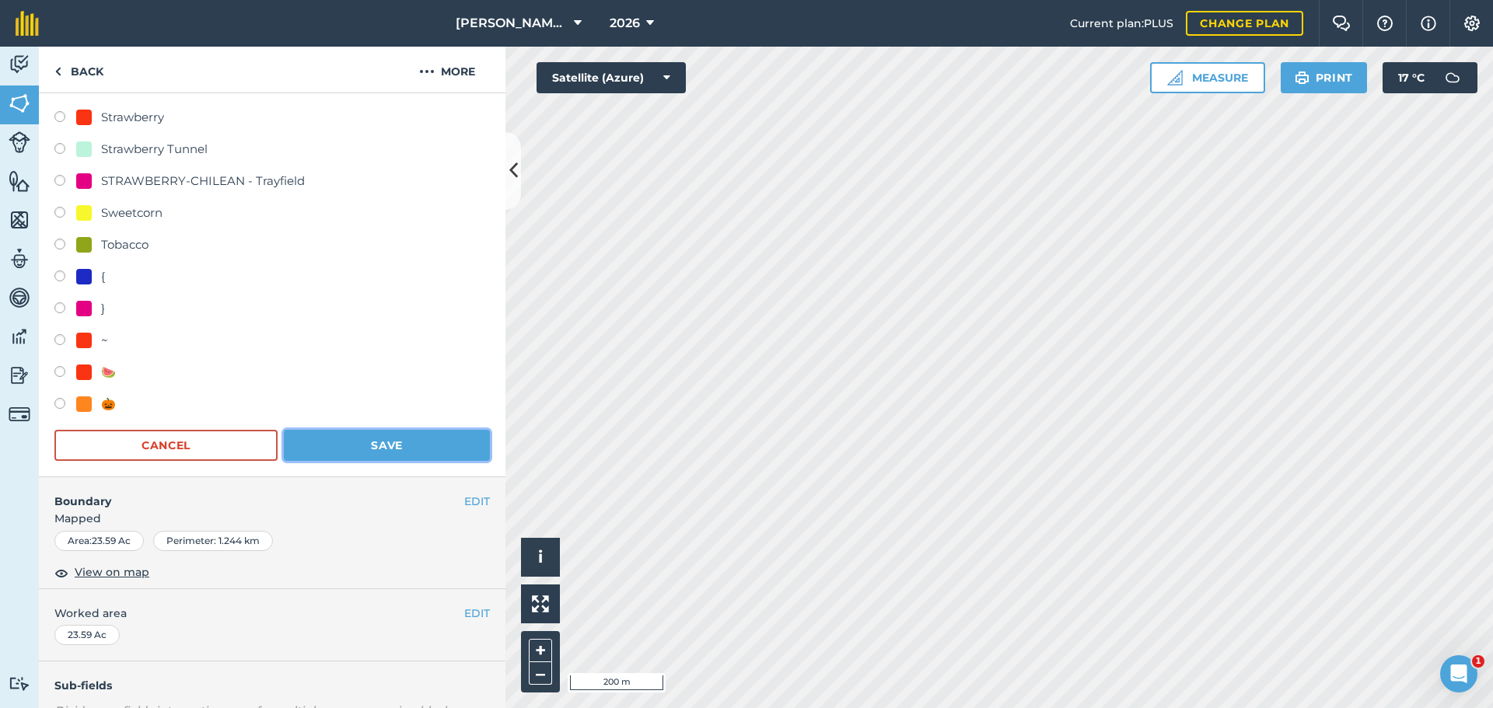
click at [415, 453] on button "Save" at bounding box center [387, 445] width 206 height 31
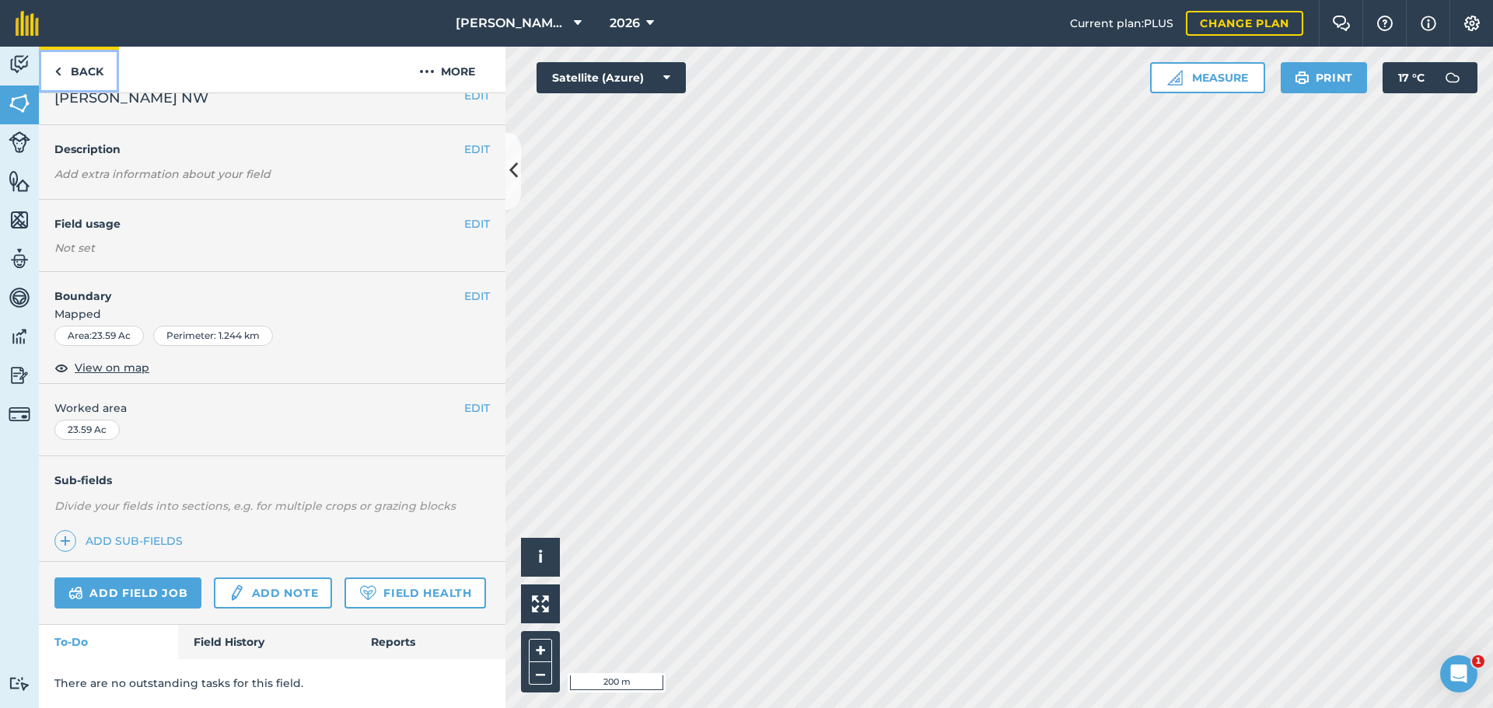
click at [55, 72] on img at bounding box center [57, 71] width 7 height 19
click at [84, 75] on link "Back" at bounding box center [79, 70] width 80 height 46
